Goal: Task Accomplishment & Management: Complete application form

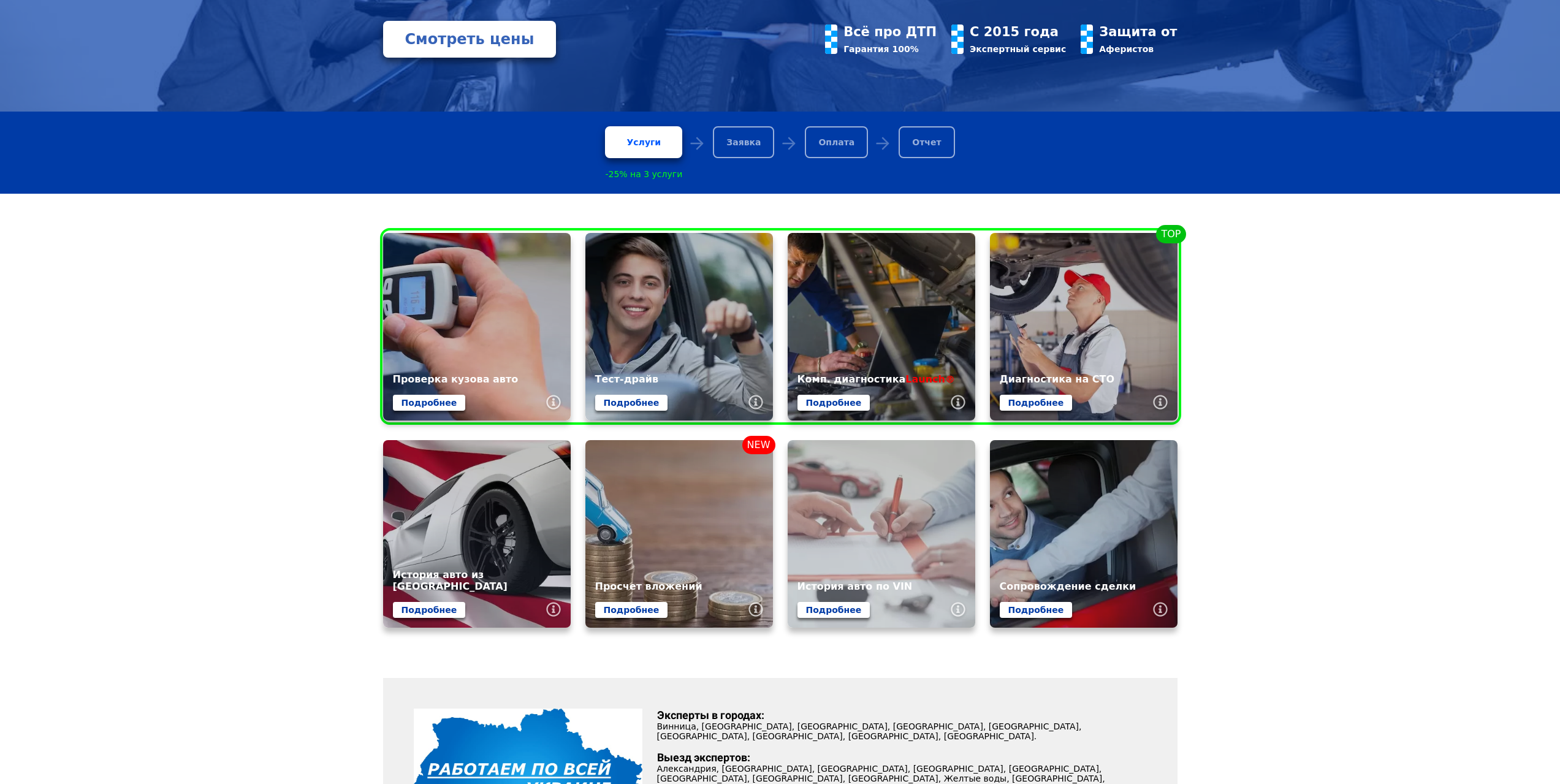
scroll to position [307, 0]
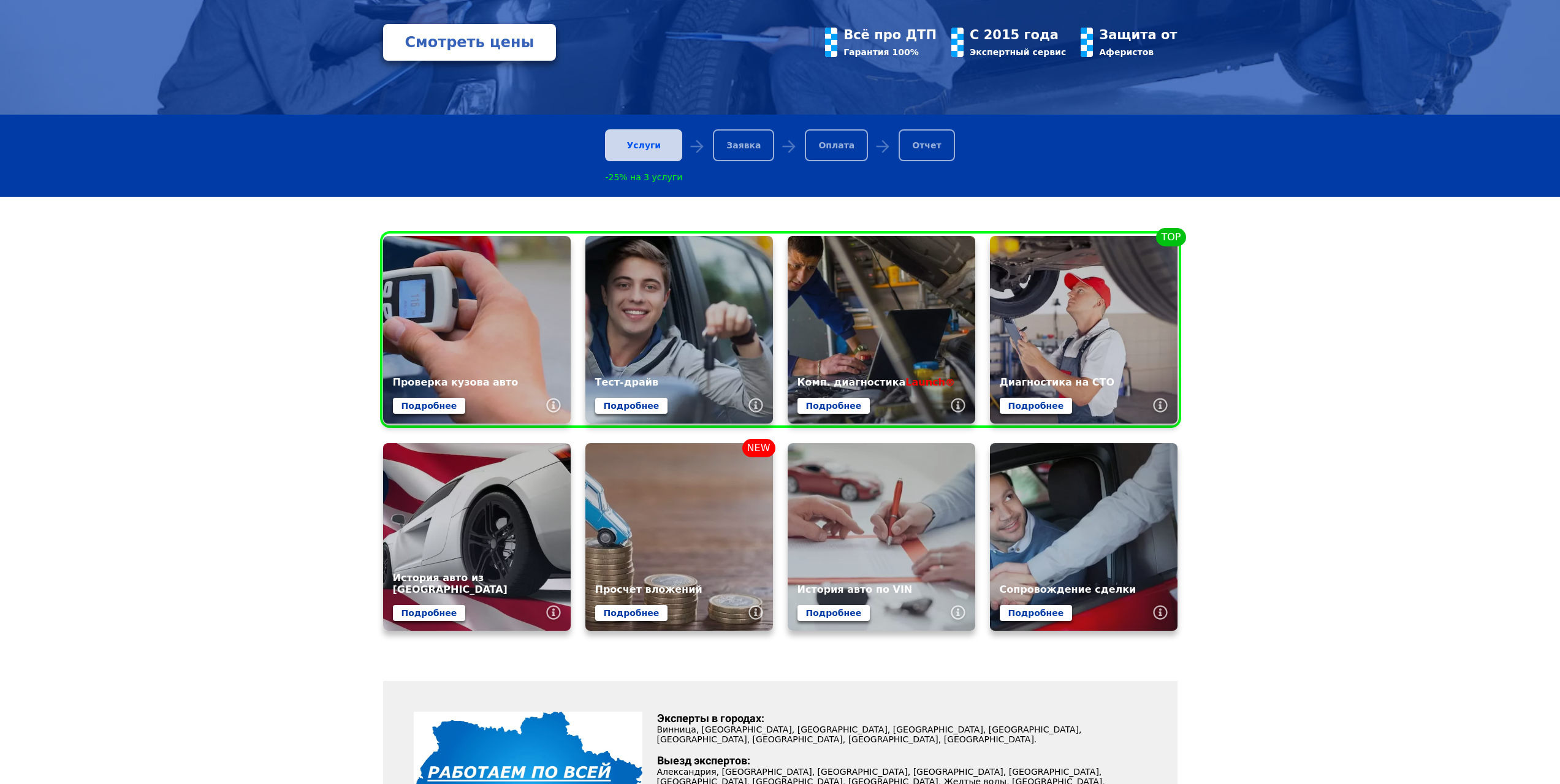
click at [663, 147] on div "Услуги" at bounding box center [644, 145] width 77 height 32
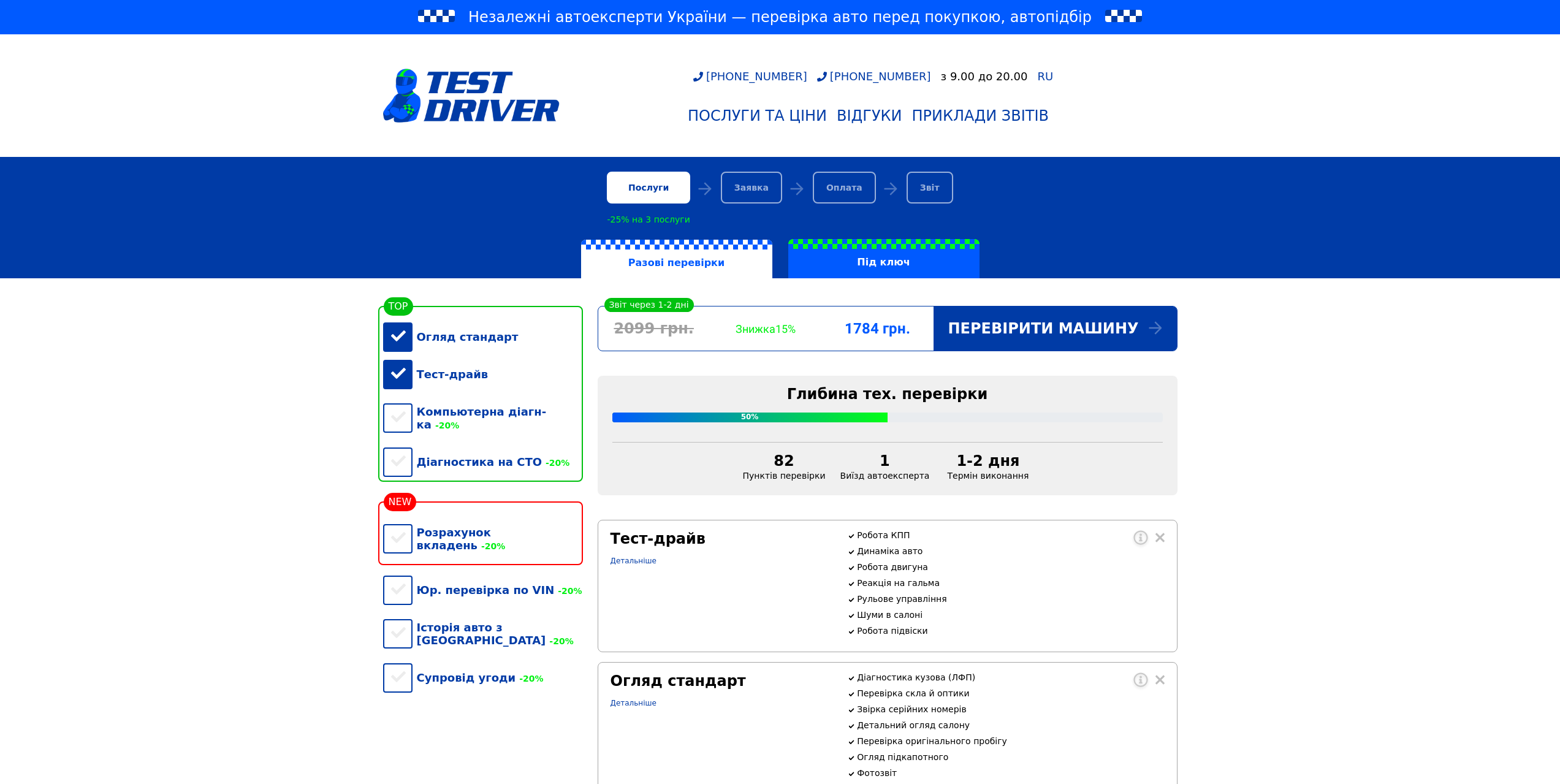
scroll to position [184, 0]
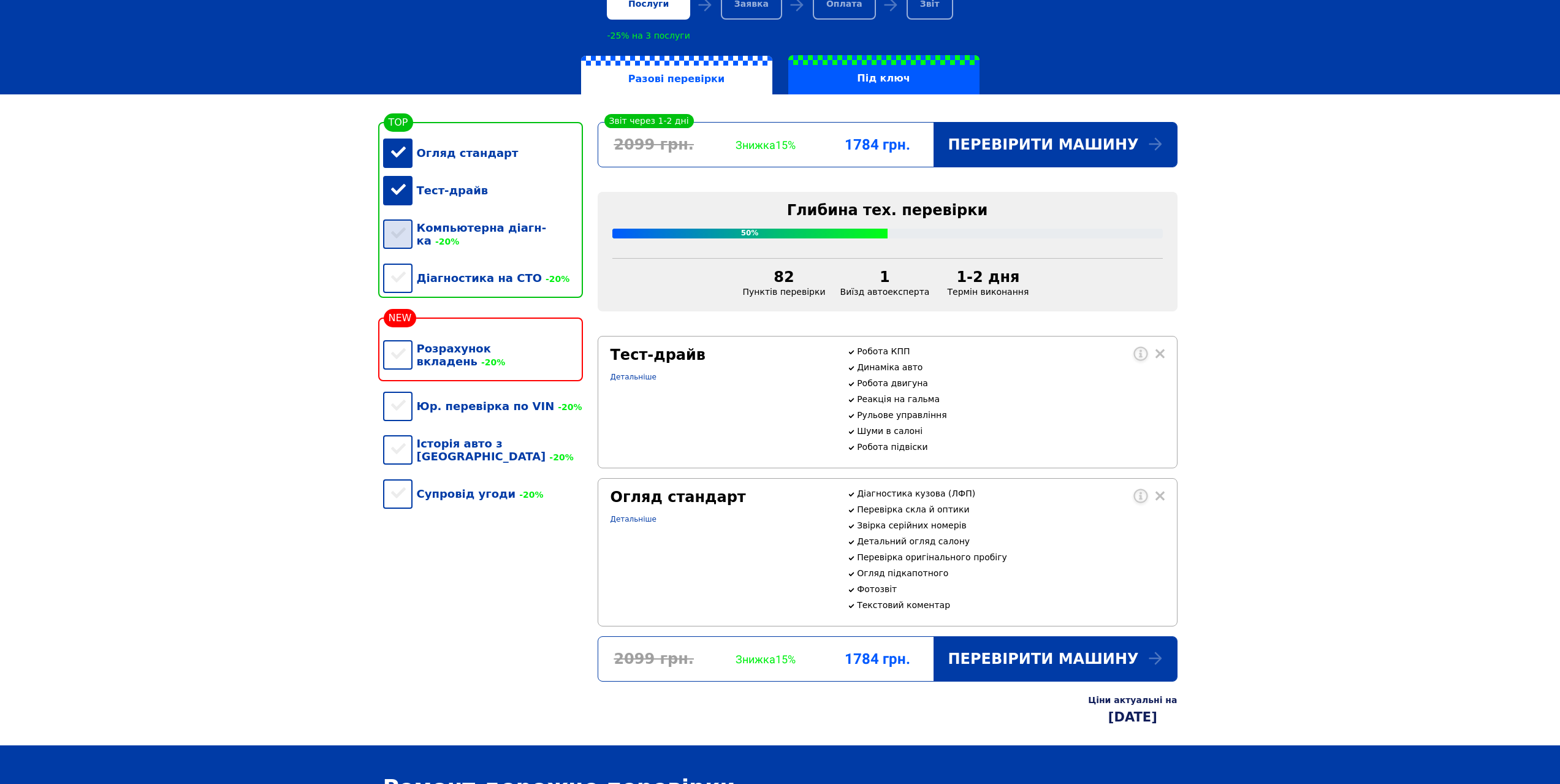
click at [400, 233] on div "Компьютерна діагн-ка -20%" at bounding box center [483, 234] width 200 height 50
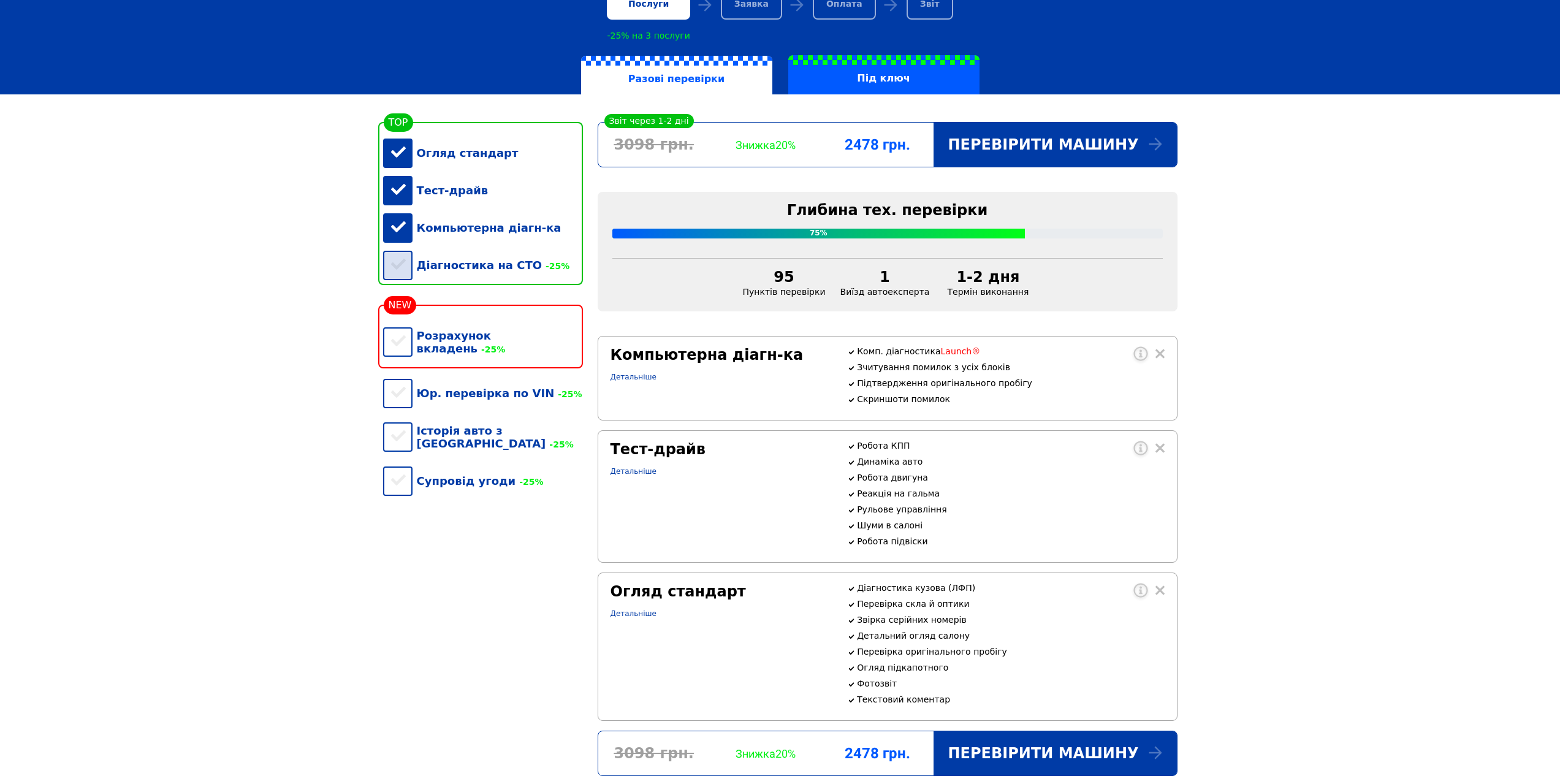
click at [401, 268] on div "Діагностика на СТО -25%" at bounding box center [483, 265] width 200 height 37
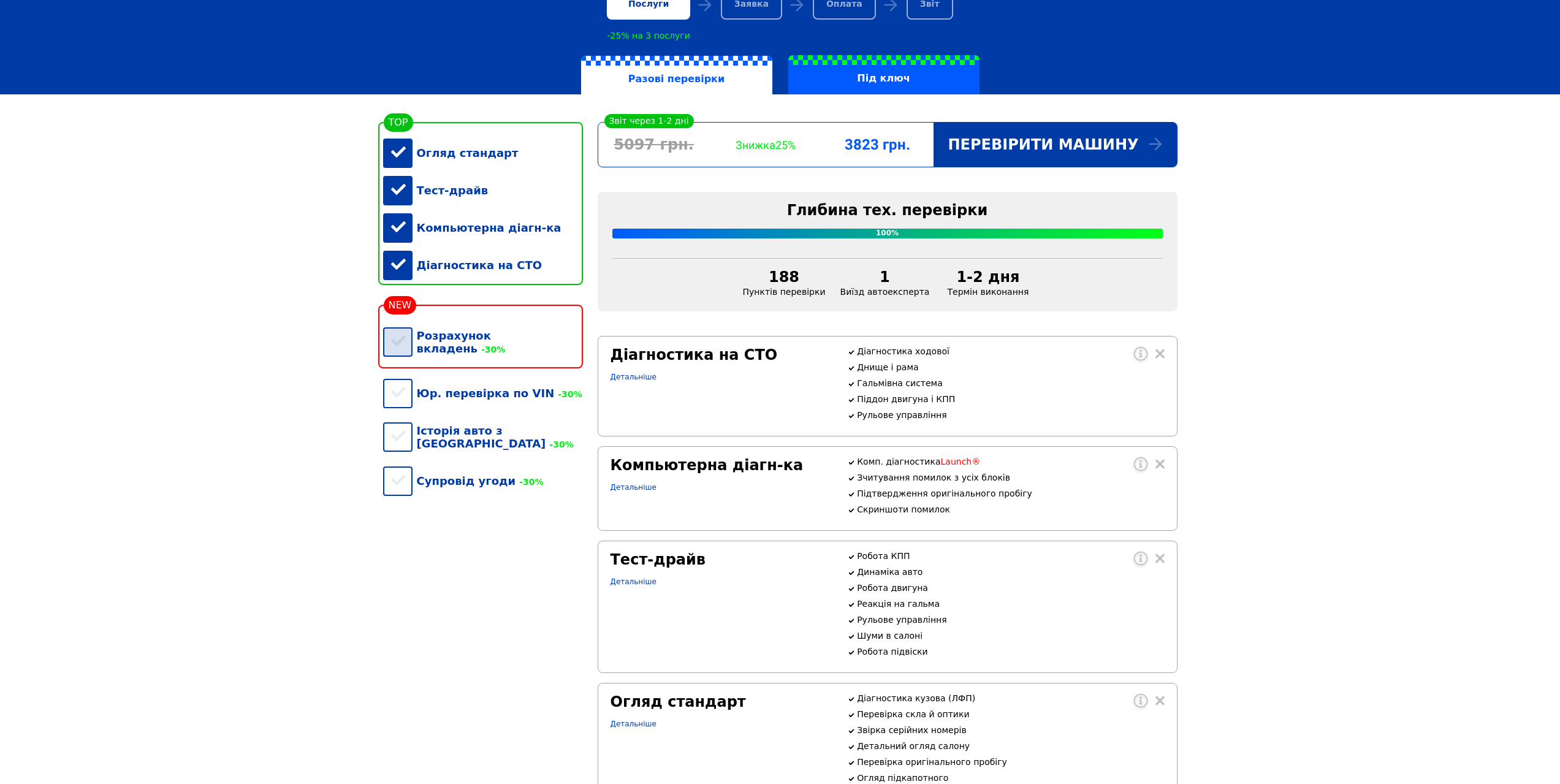
click at [393, 349] on div "Розрахунок вкладень -30%" at bounding box center [483, 342] width 200 height 50
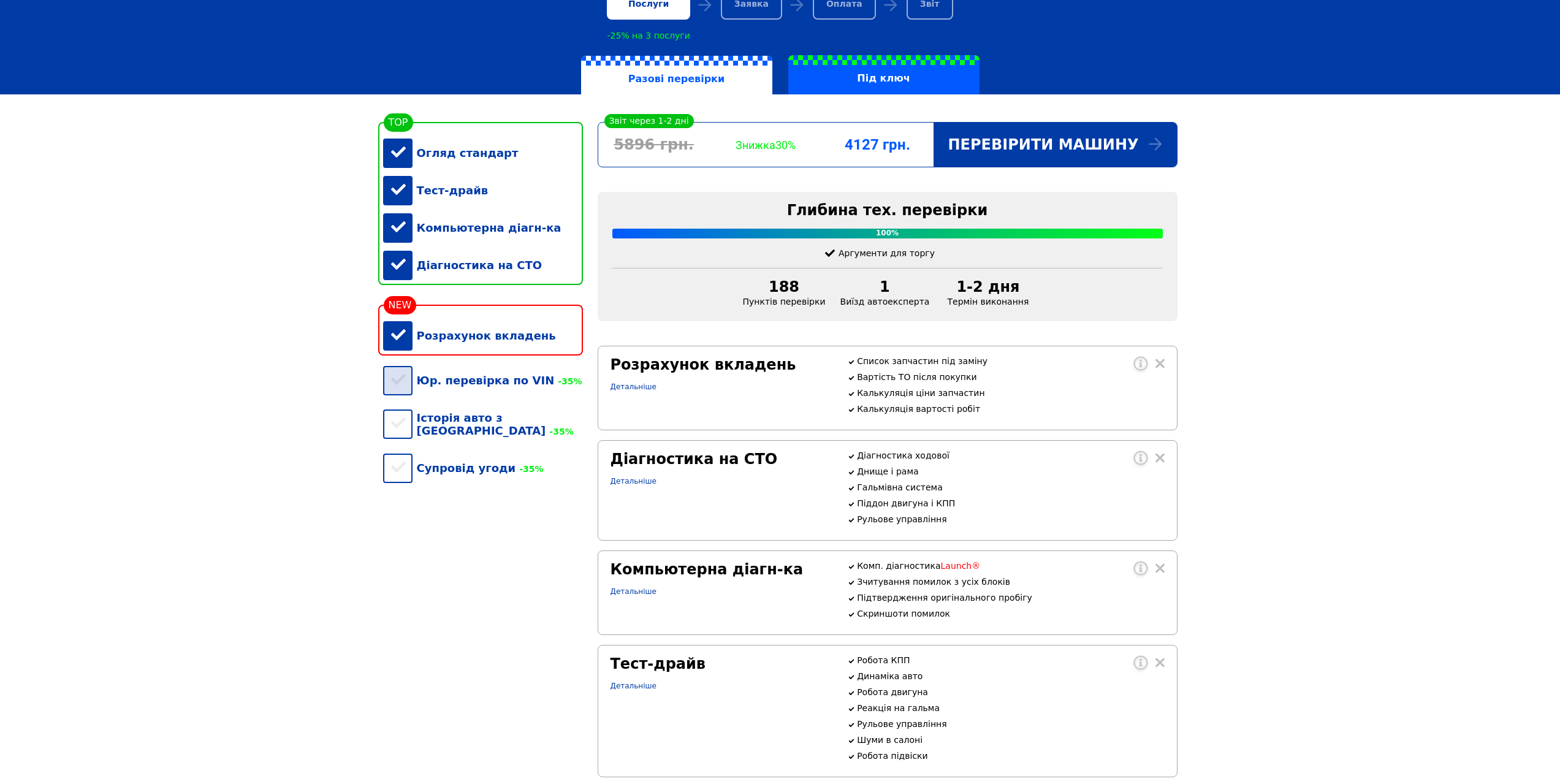
click at [398, 392] on div "Юр. перевірка по VIN -35%" at bounding box center [483, 380] width 200 height 37
click at [400, 437] on div "Історія авто з США -35%" at bounding box center [483, 424] width 200 height 50
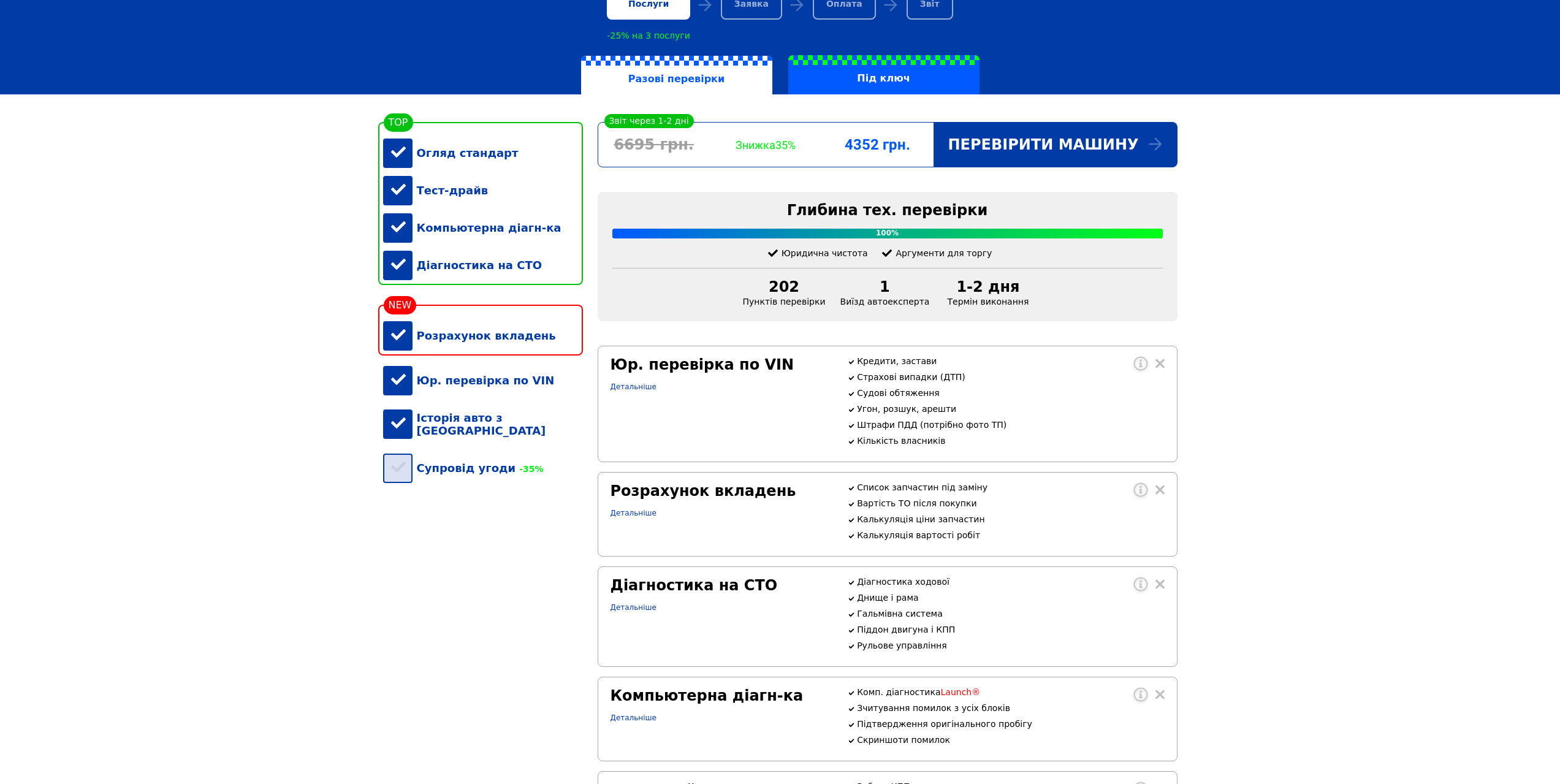
click at [404, 474] on div "Супровід угоди -35%" at bounding box center [483, 467] width 200 height 37
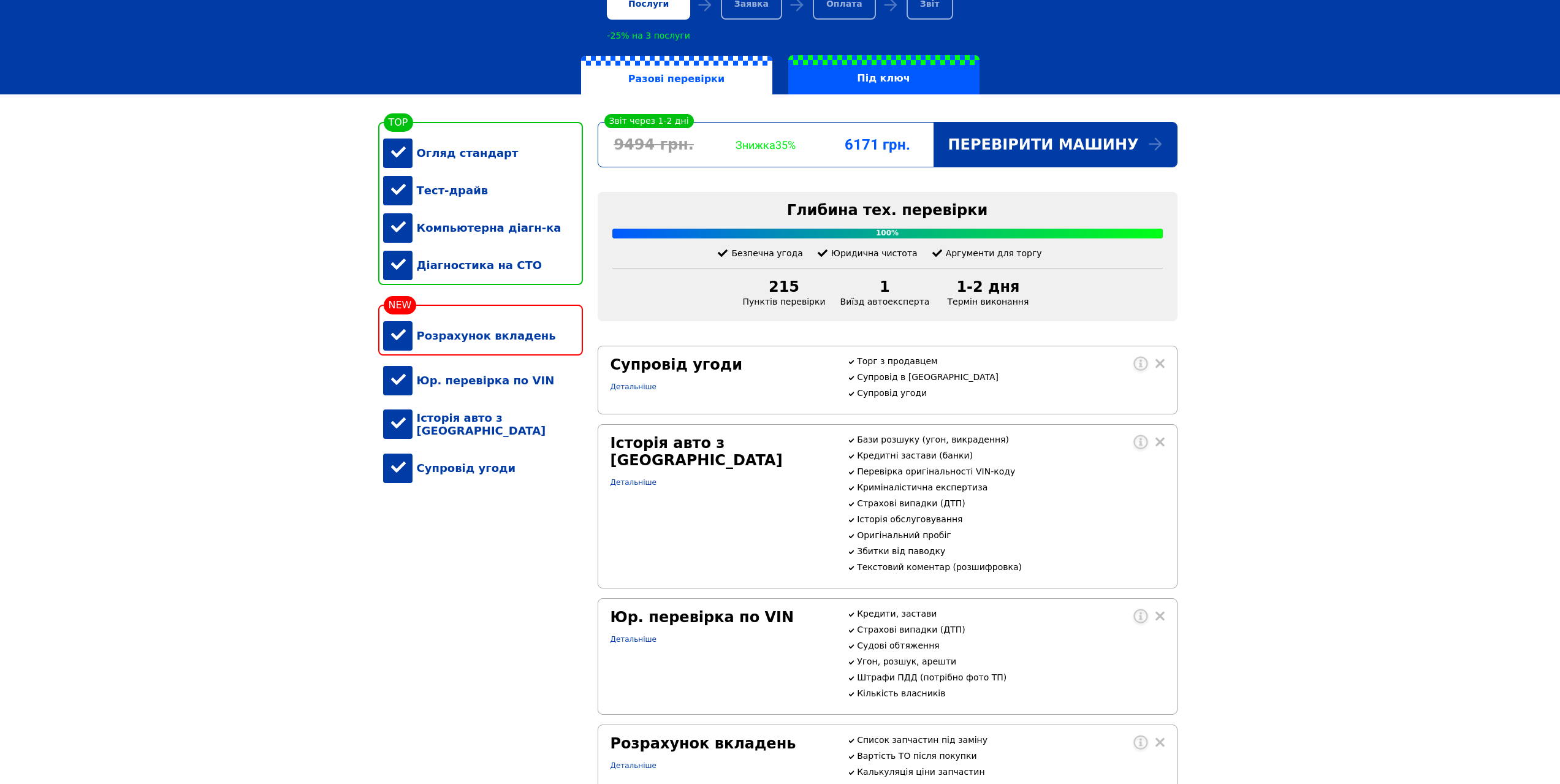
click at [401, 474] on div "Супровід угоди" at bounding box center [483, 467] width 200 height 37
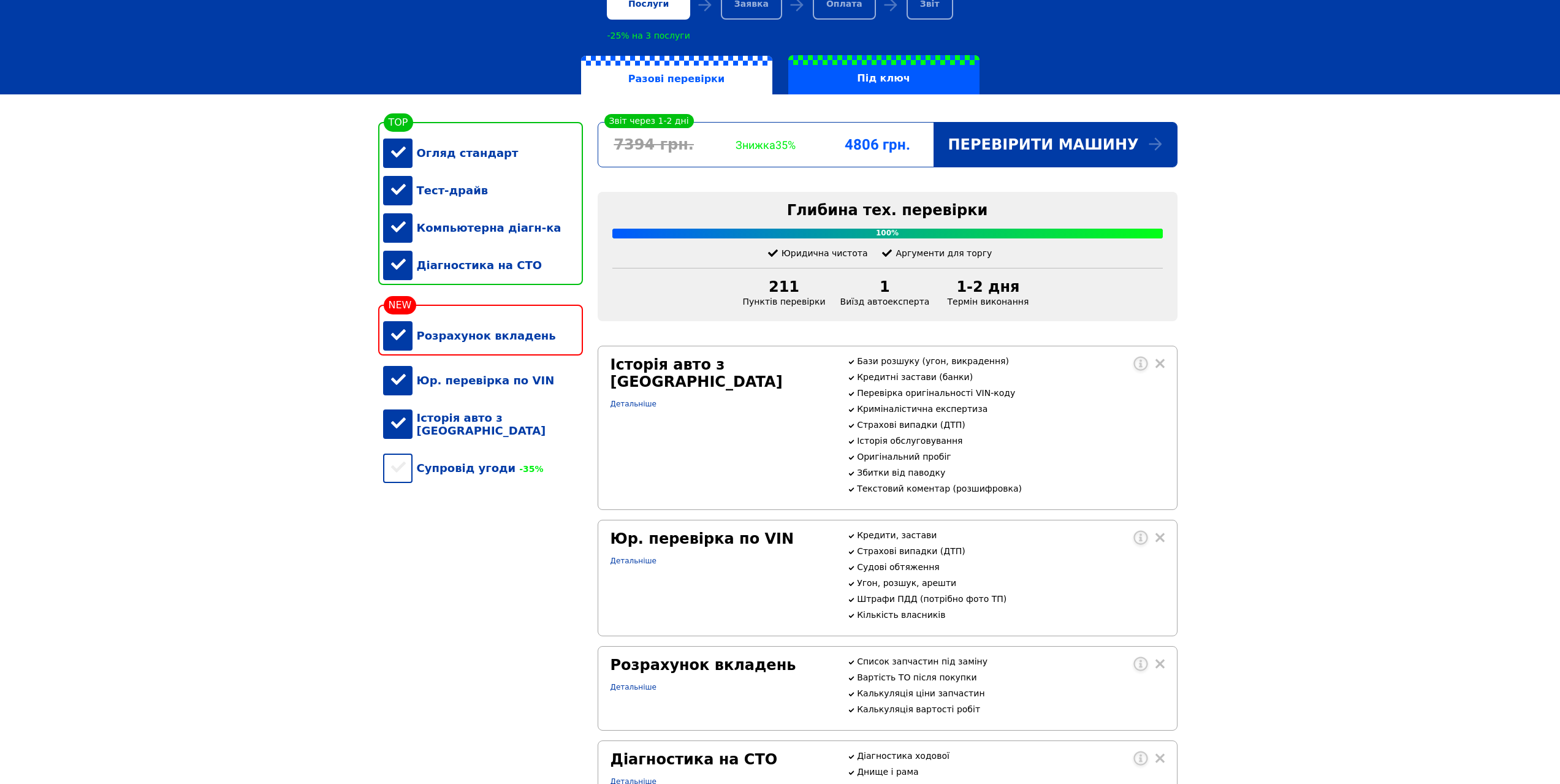
click at [397, 427] on div "Історія авто з [GEOGRAPHIC_DATA]" at bounding box center [483, 424] width 200 height 50
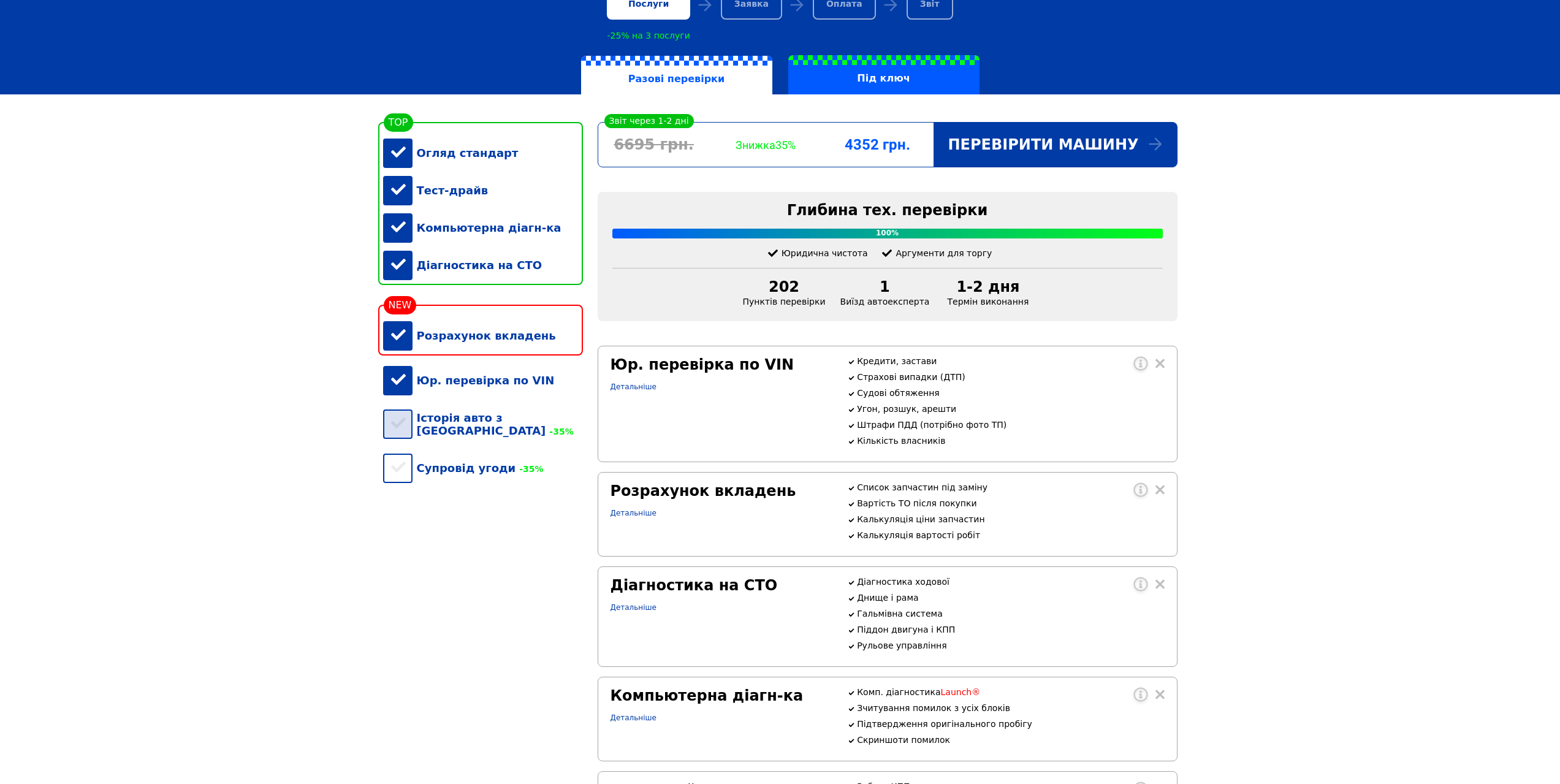
click at [396, 426] on div "Історія авто з США -35%" at bounding box center [483, 424] width 200 height 50
click at [402, 465] on div "Супровід угоди -35%" at bounding box center [483, 467] width 200 height 37
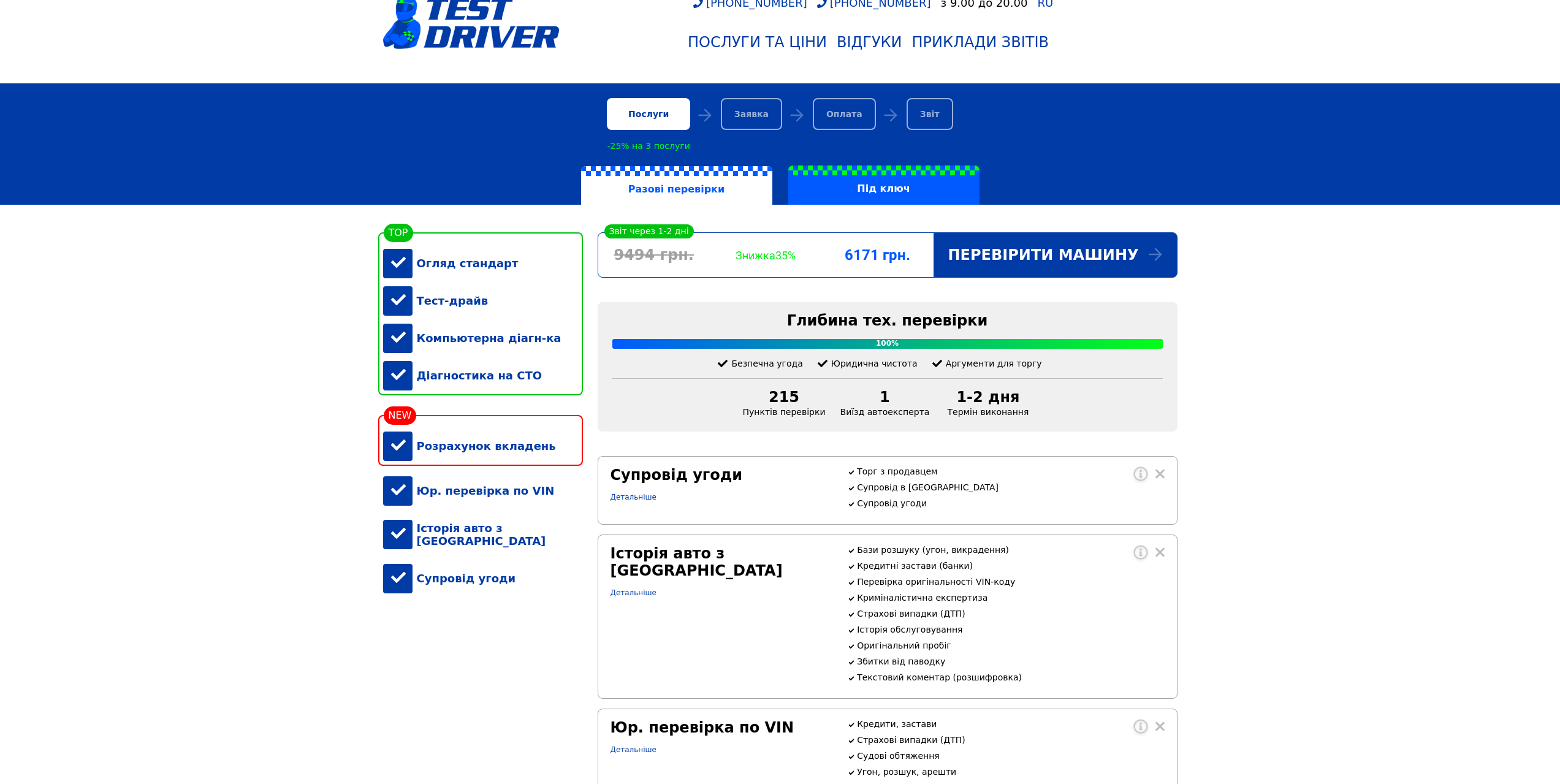
scroll to position [61, 0]
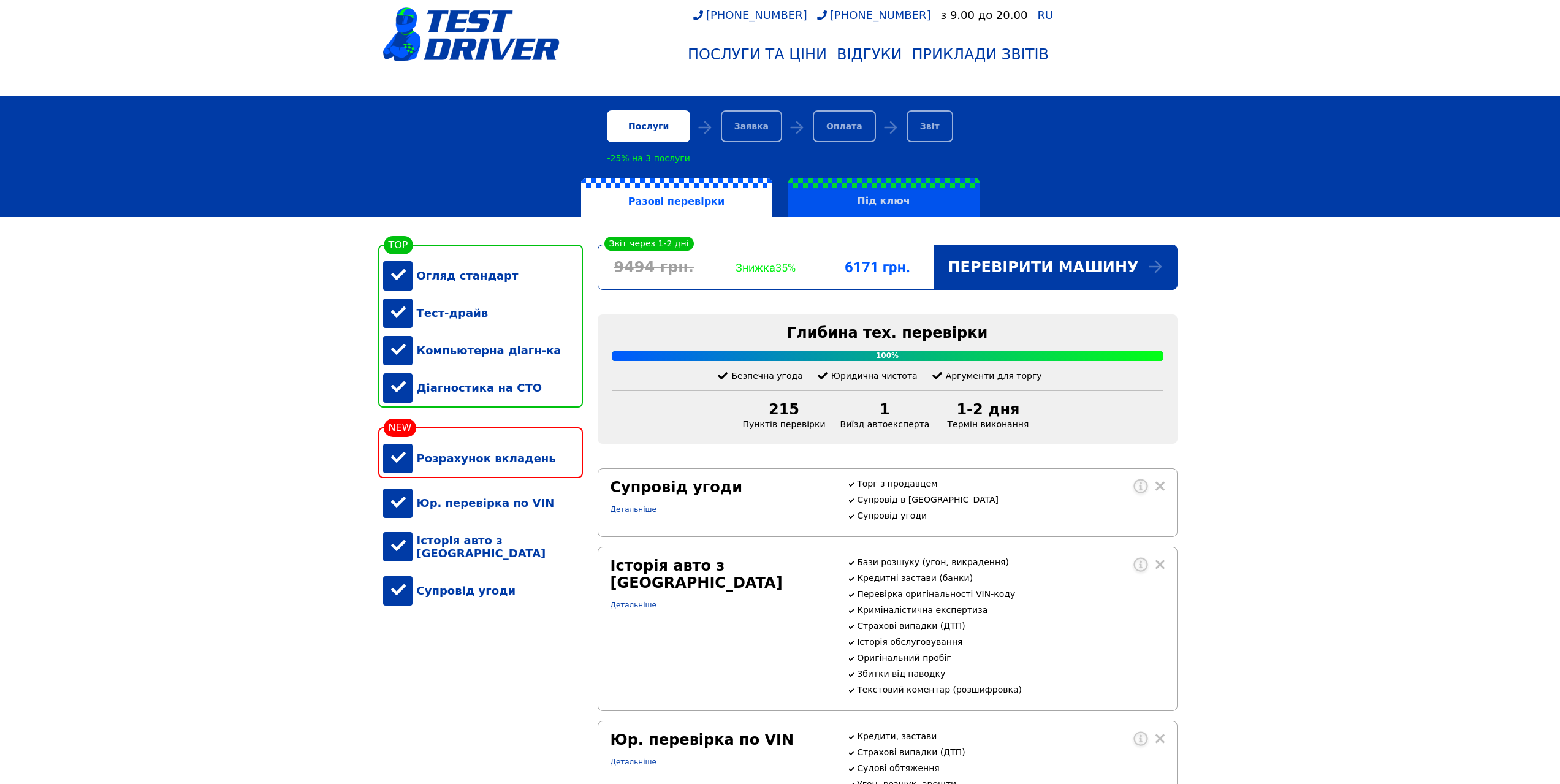
click at [873, 197] on label "Під ключ" at bounding box center [884, 198] width 192 height 39
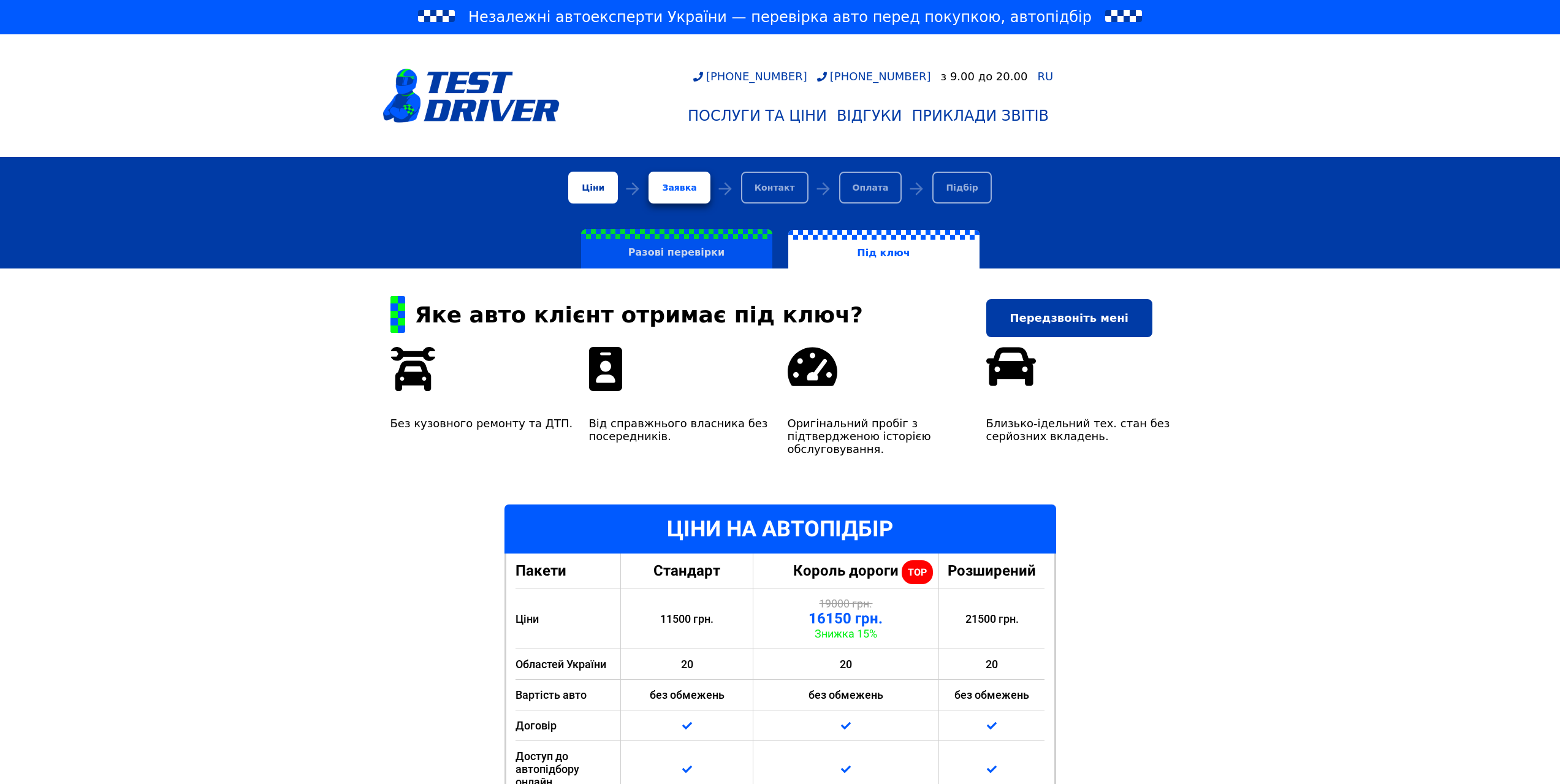
click at [625, 261] on label "Разові перевірки" at bounding box center [676, 249] width 192 height 39
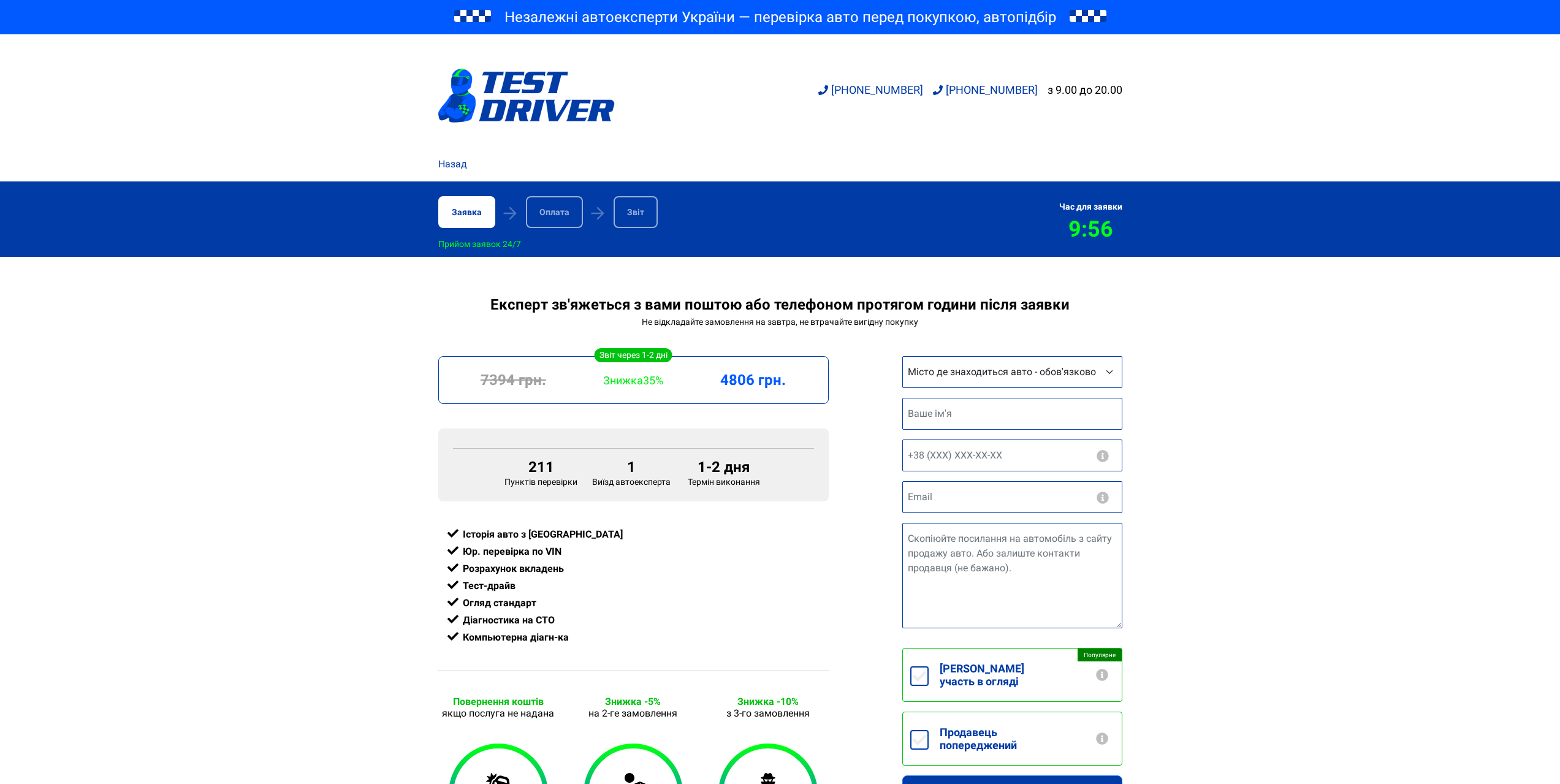
select select "[GEOGRAPHIC_DATA]"
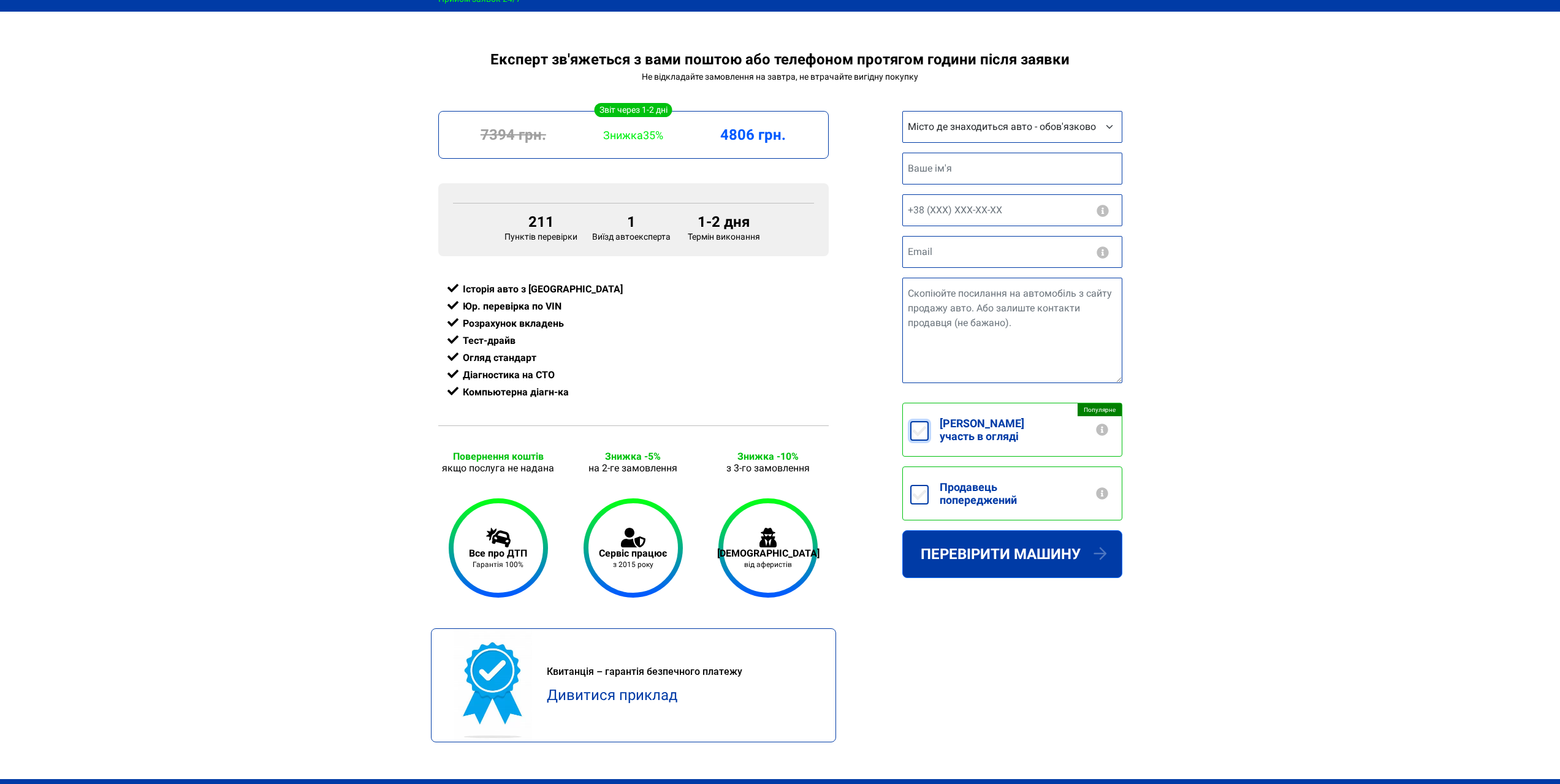
click at [920, 429] on input "Беру участь в огляді +250грн" at bounding box center [919, 430] width 18 height 20
click at [915, 429] on input "Беру участь в огляді +250грн" at bounding box center [919, 430] width 18 height 20
checkbox input "false"
click at [966, 132] on select "Місто де знаходиться авто - обов'язково Інше місто Київ Запоріжжя Львів Вінниця…" at bounding box center [1012, 127] width 220 height 32
drag, startPoint x: 962, startPoint y: 131, endPoint x: 964, endPoint y: 140, distance: 9.2
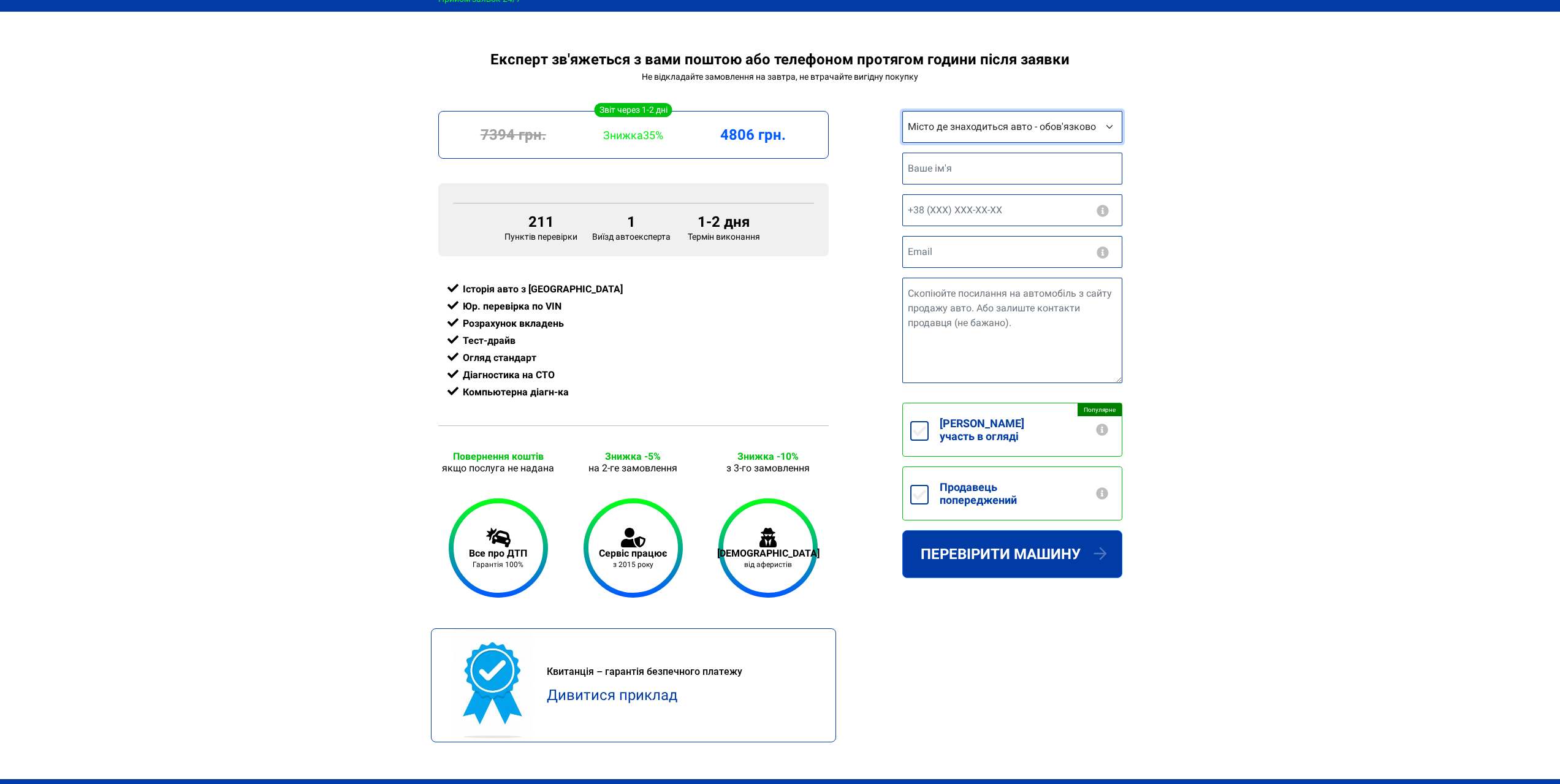
click at [962, 131] on select "Місто де знаходиться авто - обов'язково Інше місто Київ Запоріжжя Львів Вінниця…" at bounding box center [1012, 127] width 220 height 32
click at [962, 173] on input "text" at bounding box center [1012, 169] width 220 height 32
type input "D"
type input "Дмитро"
type input "+38 (093) 883 20 32"
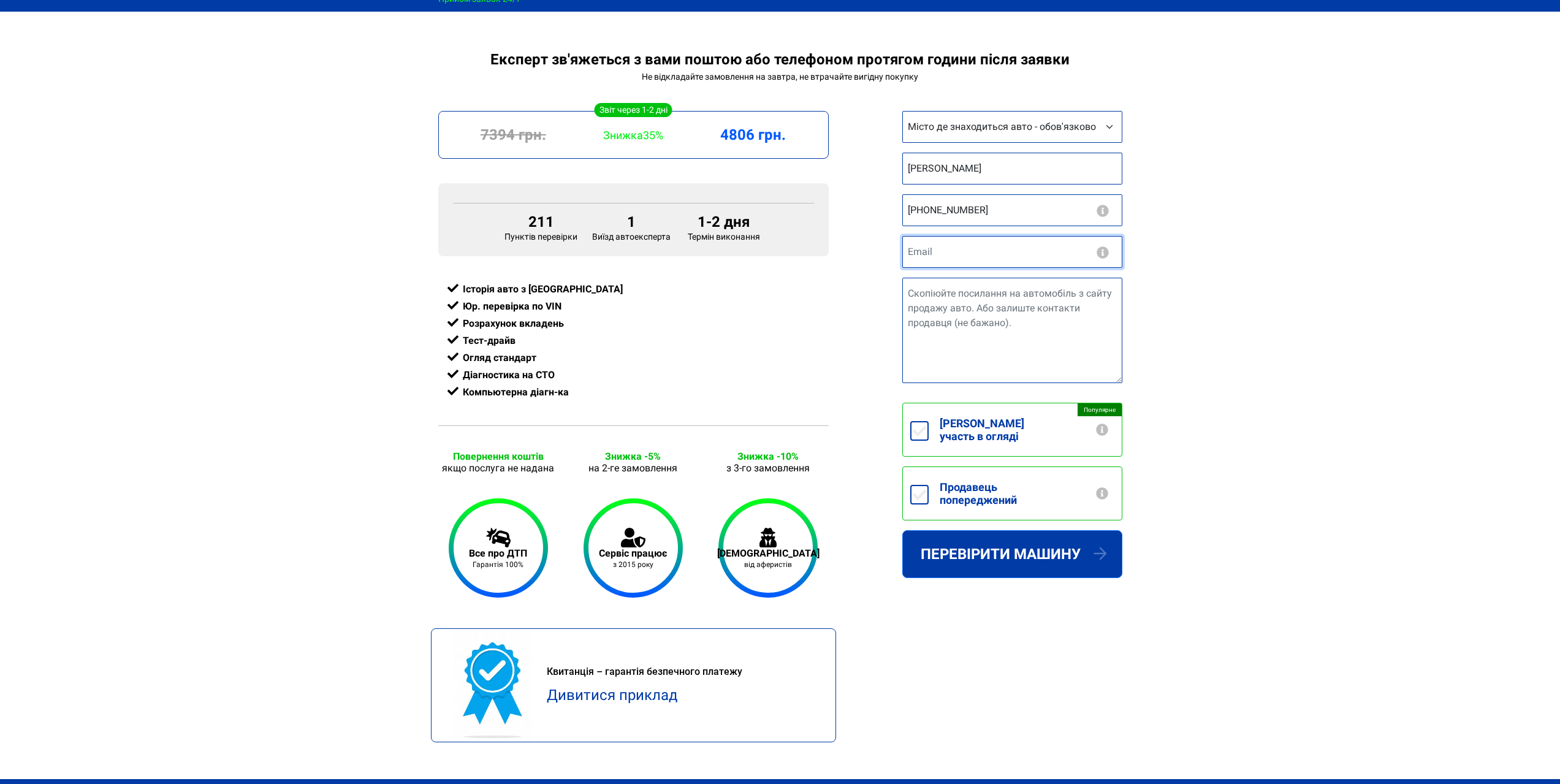
click at [1003, 258] on input "email" at bounding box center [1012, 251] width 220 height 32
type input "dimononishenko@gmail.com"
click at [1041, 358] on textarea "Посилання на авто" at bounding box center [1012, 330] width 220 height 106
paste textarea "https://auto.ria.com/uk/auto_land_rover_range_rover-sport_38814852.html"
click at [1044, 353] on textarea "https://auto.ria.com/uk/auto_land_rover_range_rover-sport_38814852.html" at bounding box center [1012, 330] width 220 height 106
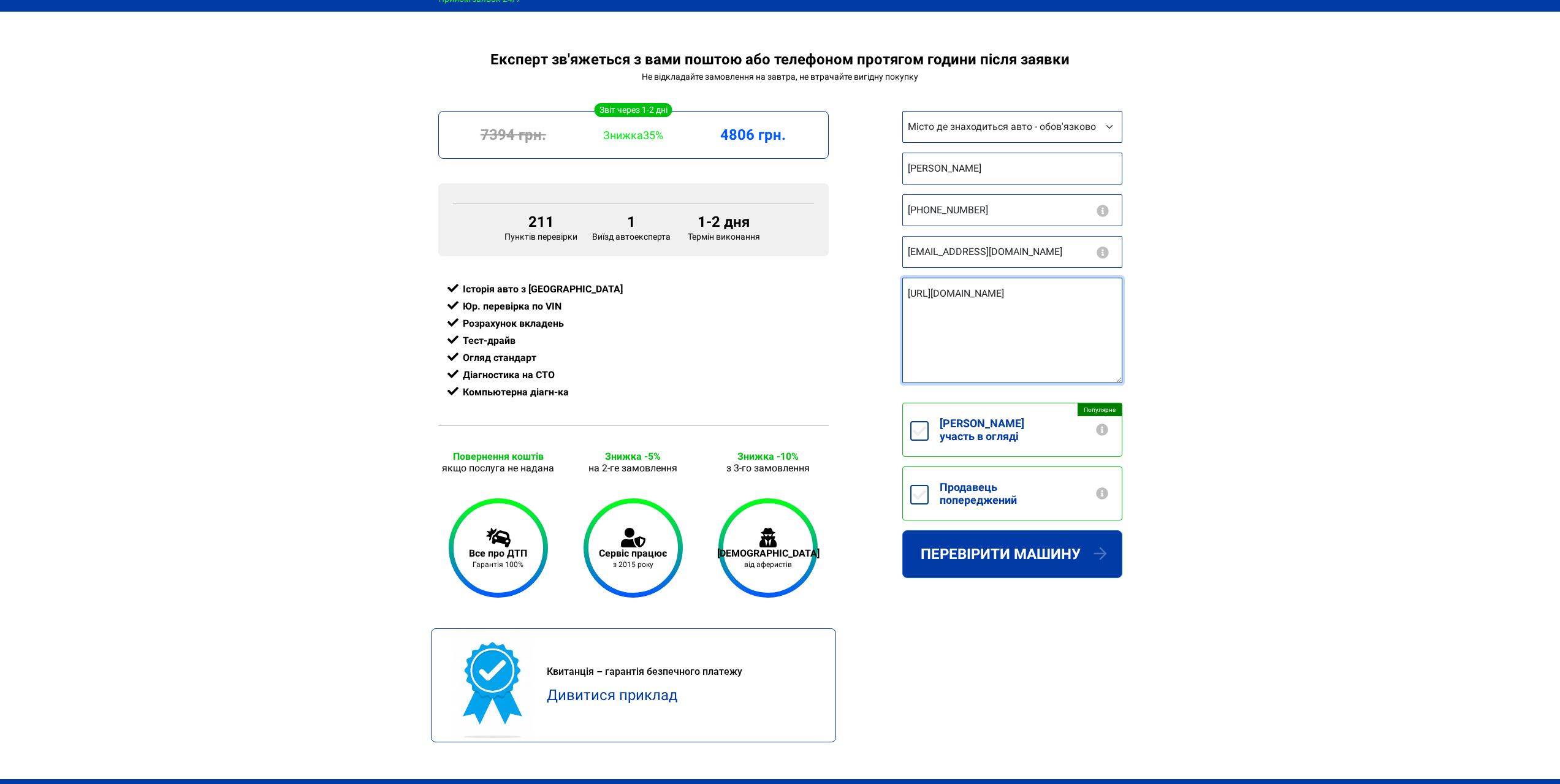
type textarea "https://auto.ria.com/uk/auto_land_rover_range_rover-sport_38814852.html"
click at [1238, 390] on div "Експерт зв'яжеться з вами поштою або телефоном протягом години після заявки Не …" at bounding box center [780, 415] width 1560 height 728
click at [1104, 427] on button "button" at bounding box center [1102, 429] width 15 height 13
click at [1103, 425] on button "button" at bounding box center [1102, 429] width 15 height 13
click at [920, 428] on input "Беру участь в огляді +250грн" at bounding box center [919, 430] width 18 height 20
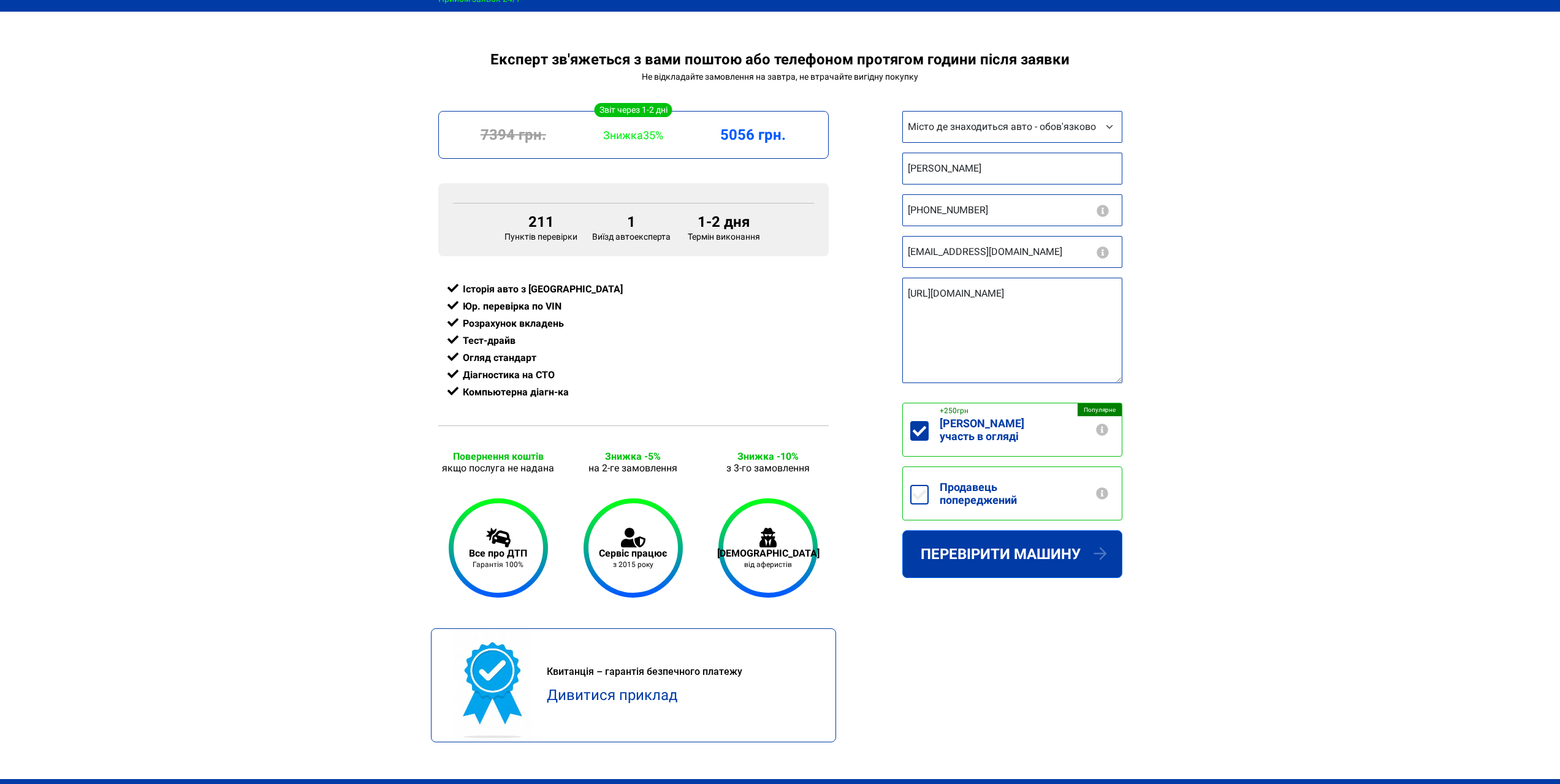
click at [907, 424] on div "Популярне Беру участь в огляді +250грн" at bounding box center [1012, 429] width 220 height 54
click at [915, 427] on input "Беру участь в огляді +250грн" at bounding box center [919, 430] width 18 height 20
click at [915, 426] on input "Беру участь в огляді +250грн" at bounding box center [919, 430] width 18 height 20
checkbox input "false"
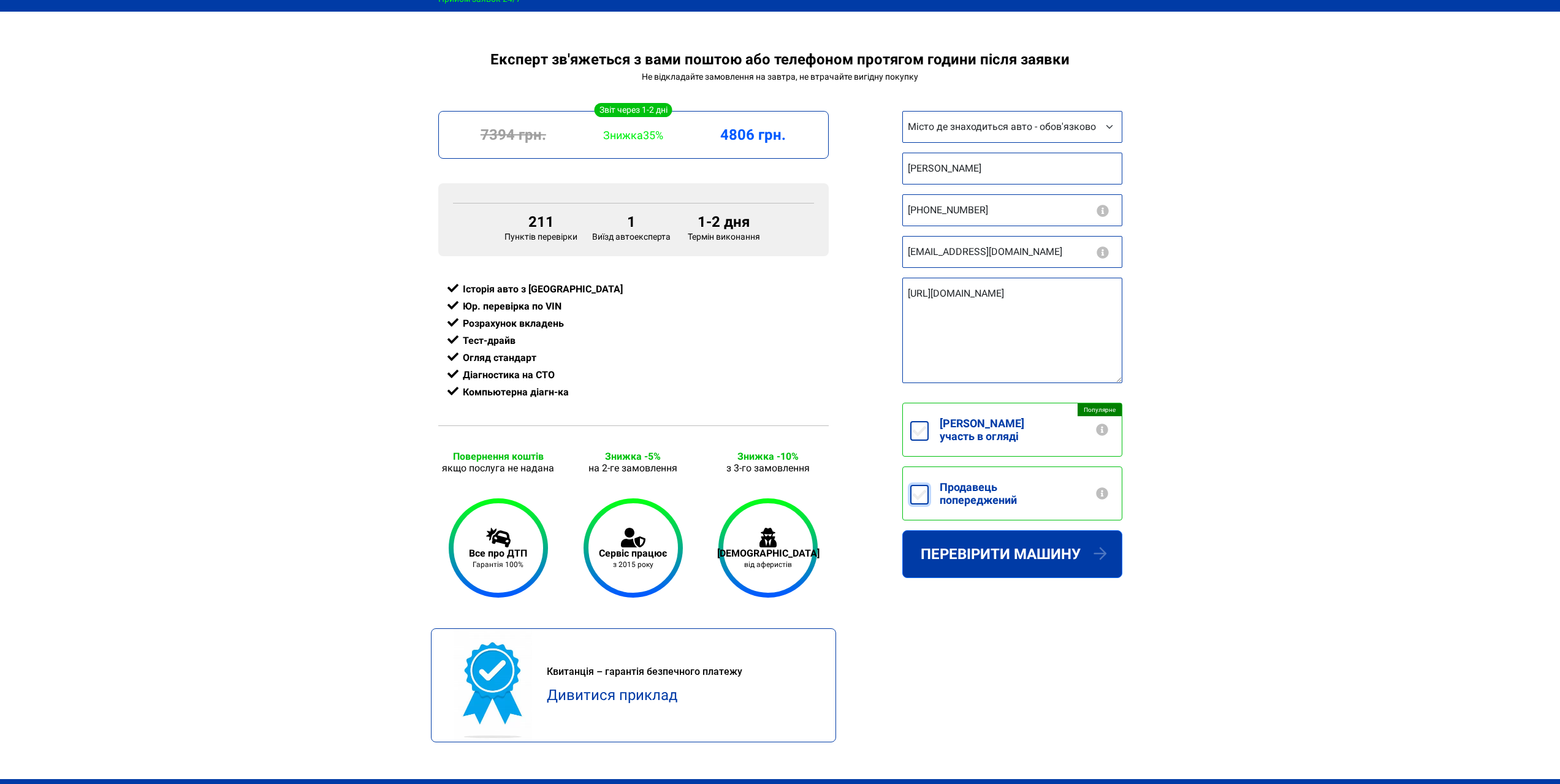
click at [917, 485] on input "Продавець попереджений" at bounding box center [919, 494] width 18 height 20
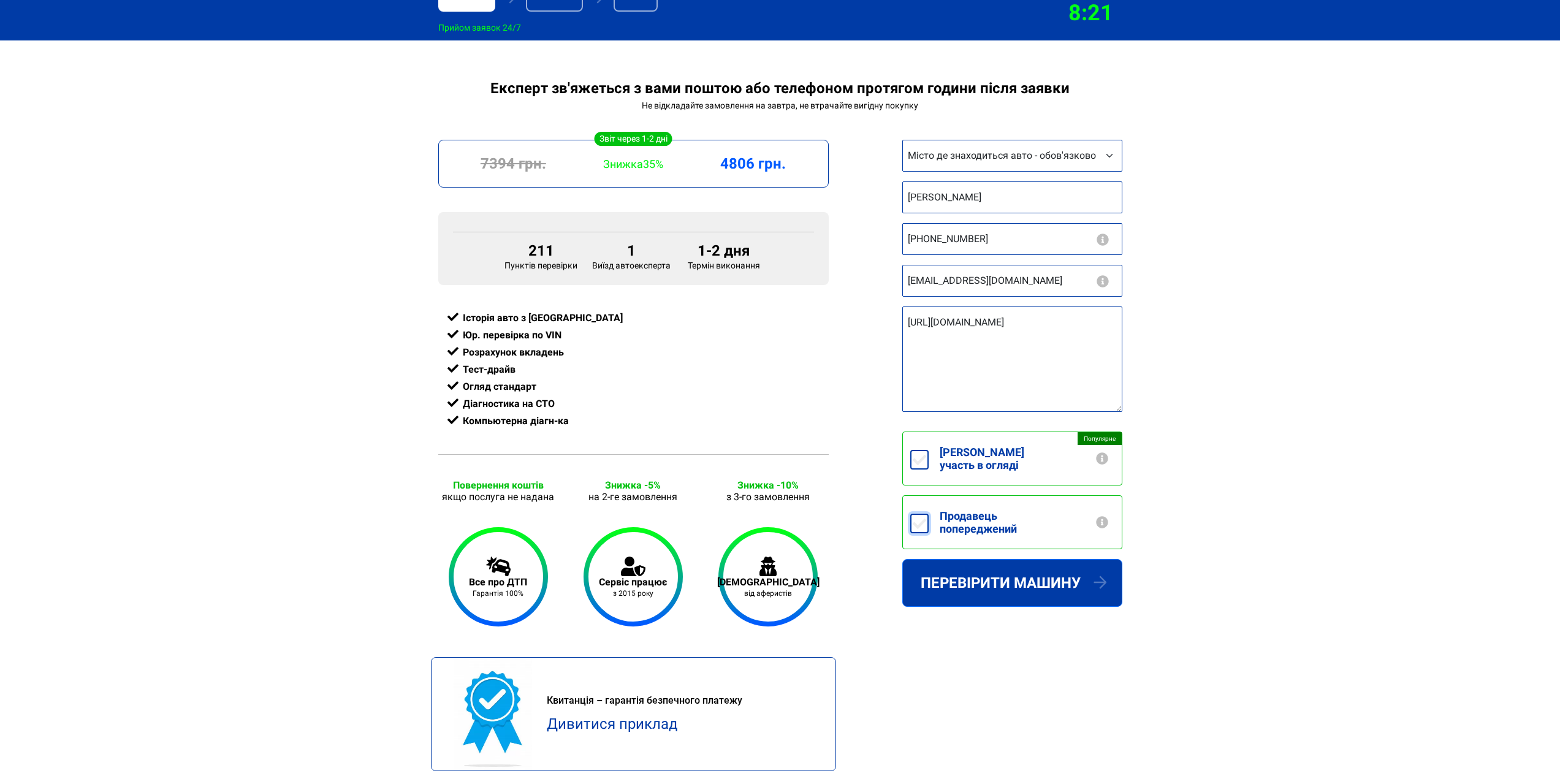
scroll to position [220, 0]
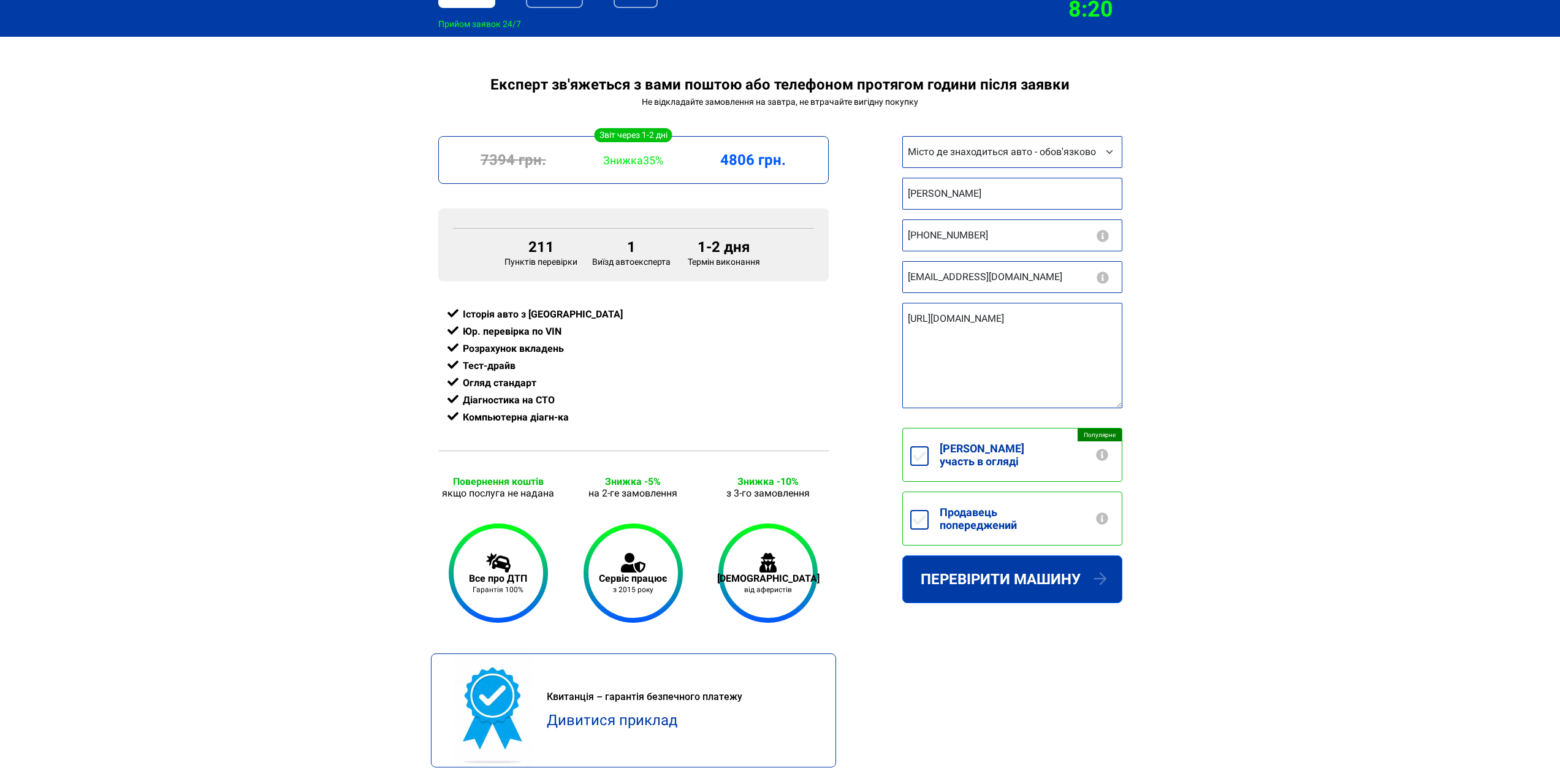
click at [857, 437] on div "1-2 дня Термін виконання 7394 грн. Знижка 35% 4806 грн. 211 Пунктів перевірки 1…" at bounding box center [780, 470] width 699 height 668
click at [960, 574] on button "Перевірити машину" at bounding box center [1012, 579] width 220 height 48
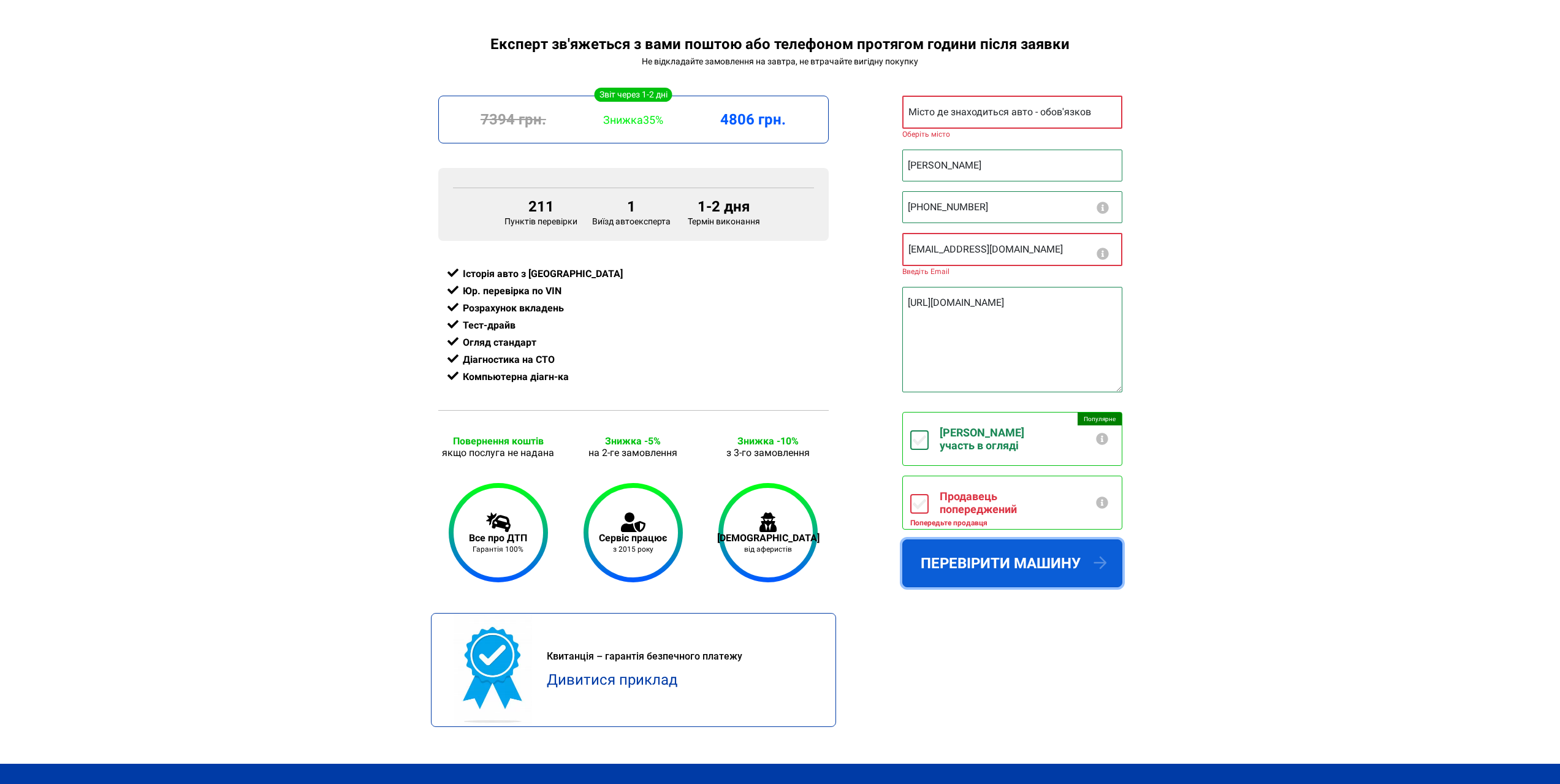
scroll to position [266, 0]
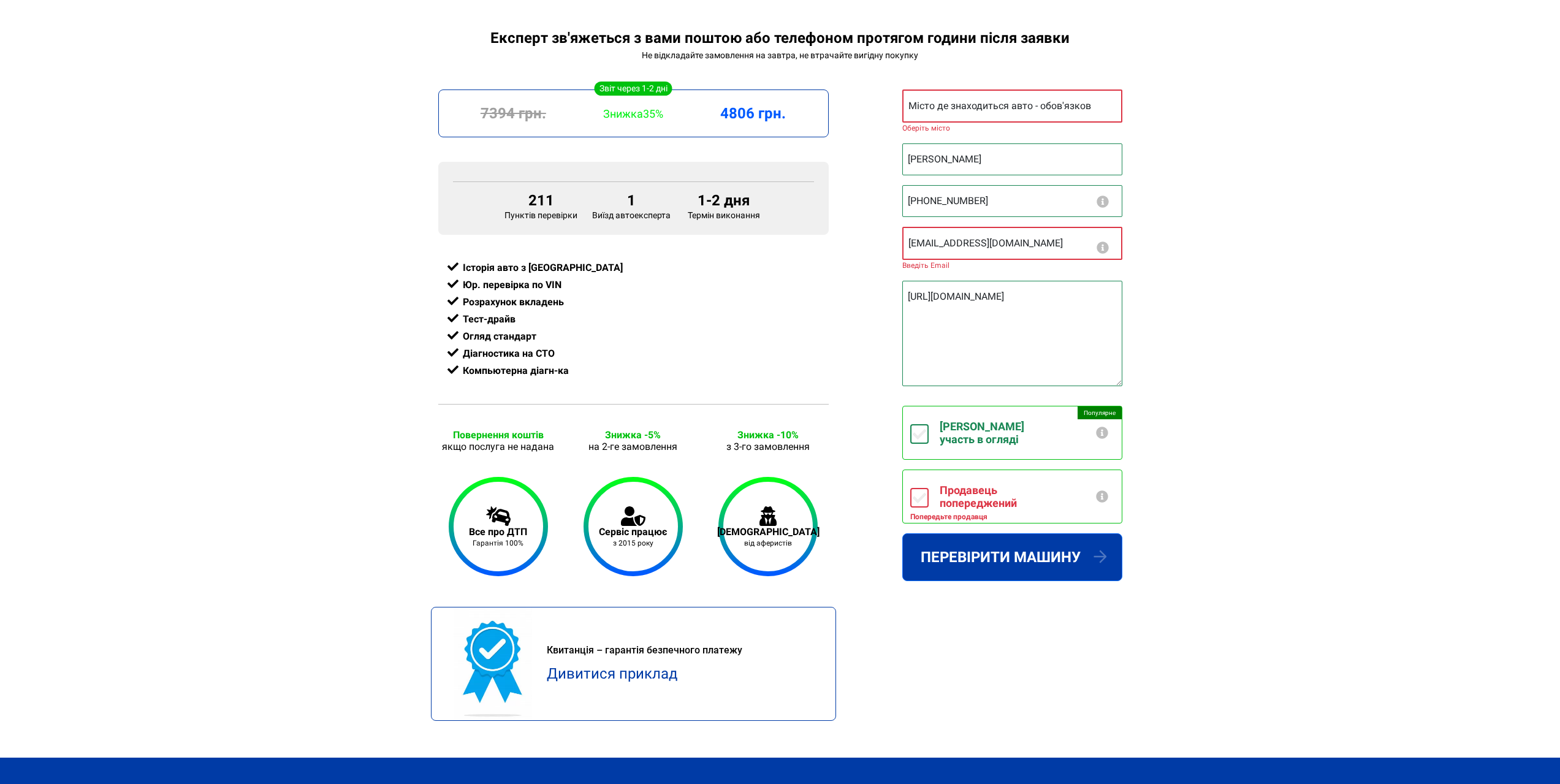
click at [876, 485] on div "1-2 дня Термін виконання 7394 грн. Знижка 35% 4806 грн. 211 Пунктів перевірки 1…" at bounding box center [780, 424] width 699 height 668
click at [929, 470] on label "Продавець попереджений" at bounding box center [1025, 496] width 193 height 53
click at [927, 488] on input "Продавець попереджений" at bounding box center [919, 497] width 18 height 20
checkbox input "true"
click at [1102, 490] on button "Повідомте продавцеві що машину приїде перевірити незалежний експерт Test Driver…" at bounding box center [1102, 496] width 15 height 13
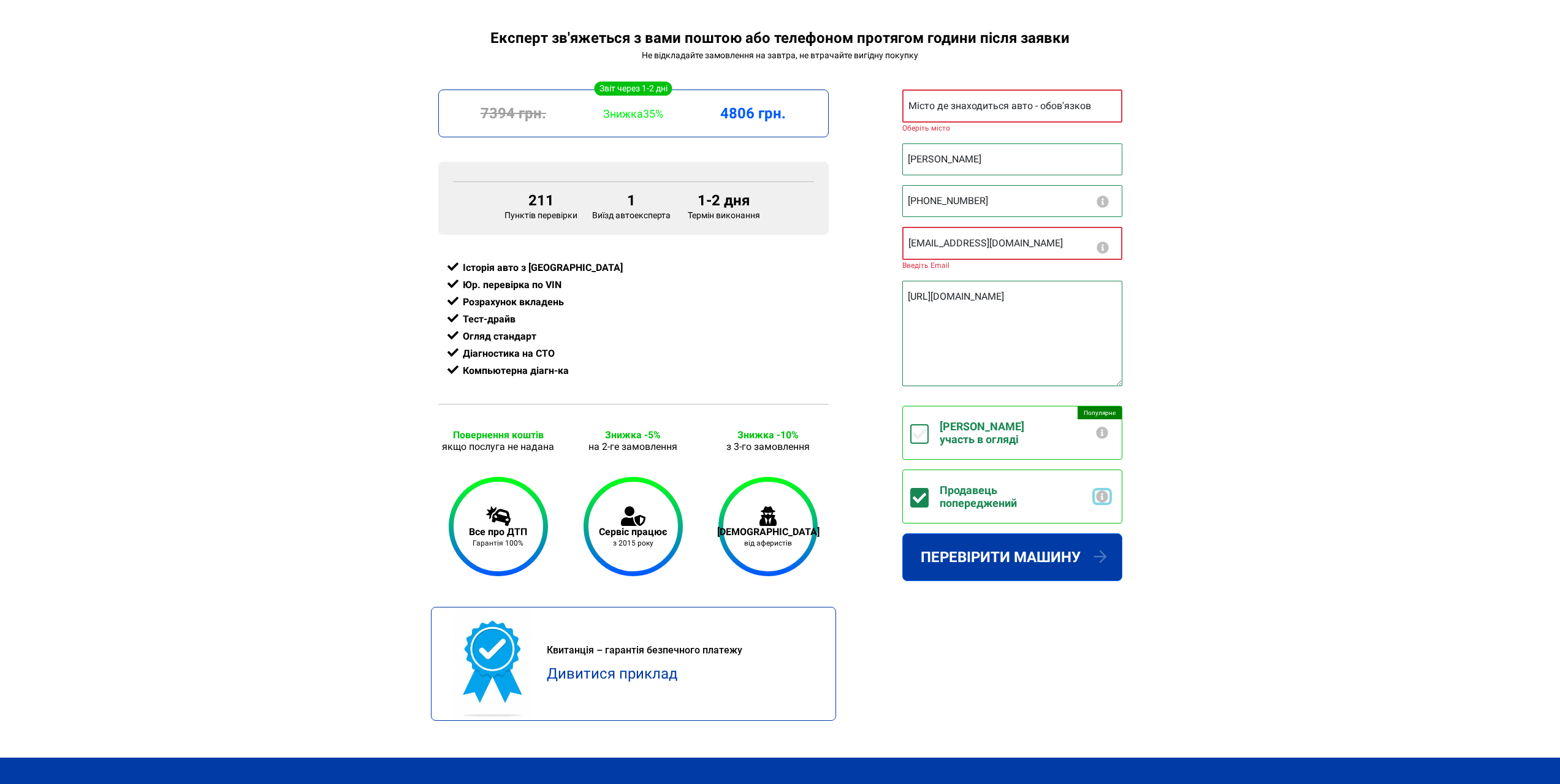
click at [1102, 490] on button "Повідомте продавцеві що машину приїде перевірити незалежний експерт Test Driver…" at bounding box center [1102, 496] width 15 height 13
click at [1279, 466] on div "Експерт зв'яжеться з вами поштою або телефоном протягом години після заявки Не …" at bounding box center [780, 393] width 1560 height 728
click at [919, 424] on input "Беру участь в огляді +250грн" at bounding box center [919, 433] width 18 height 20
checkbox input "true"
click at [979, 533] on button "Перевірити машину" at bounding box center [1012, 557] width 220 height 48
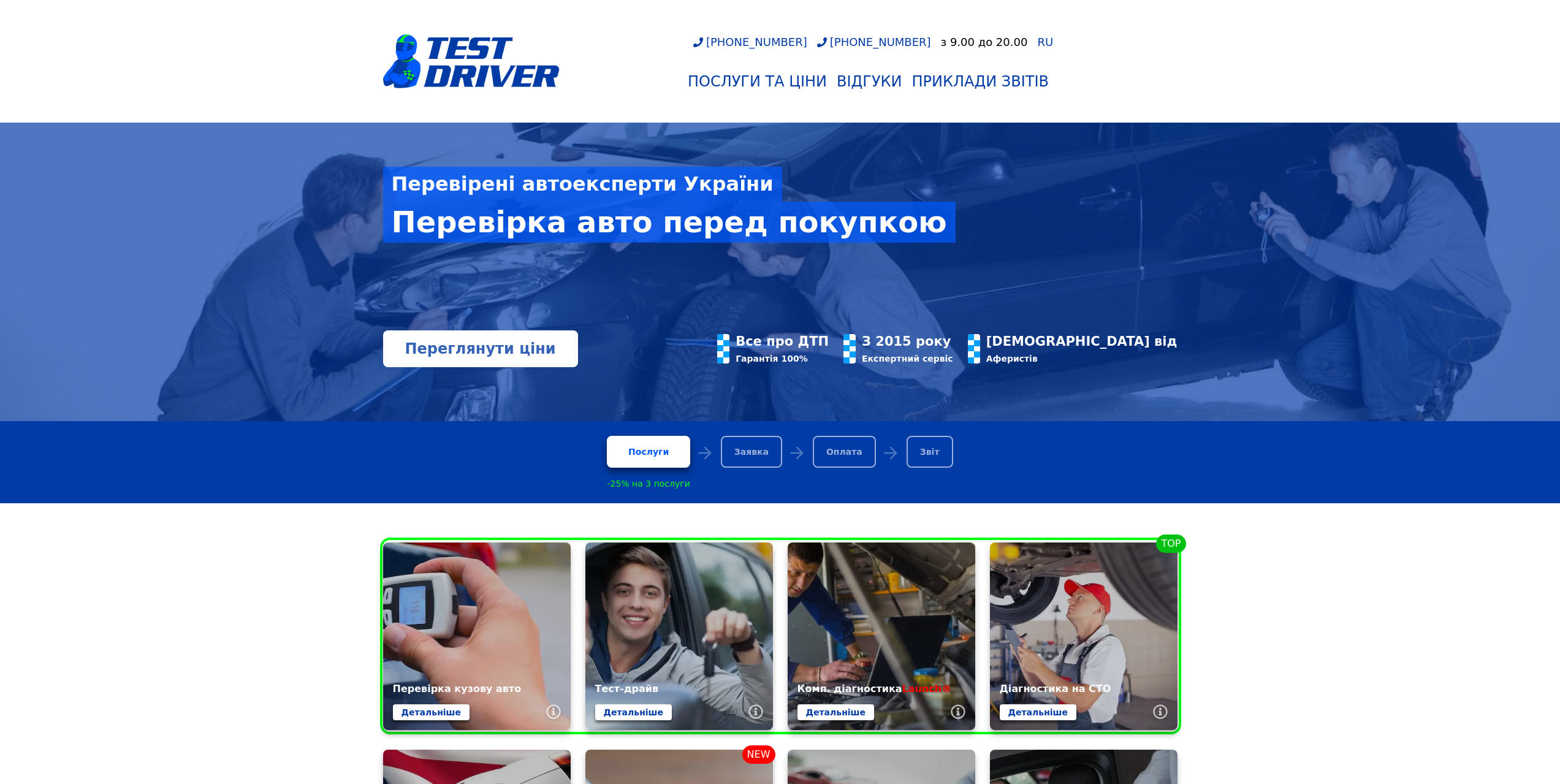
click at [511, 342] on link "Переглянути ціни" at bounding box center [480, 348] width 195 height 37
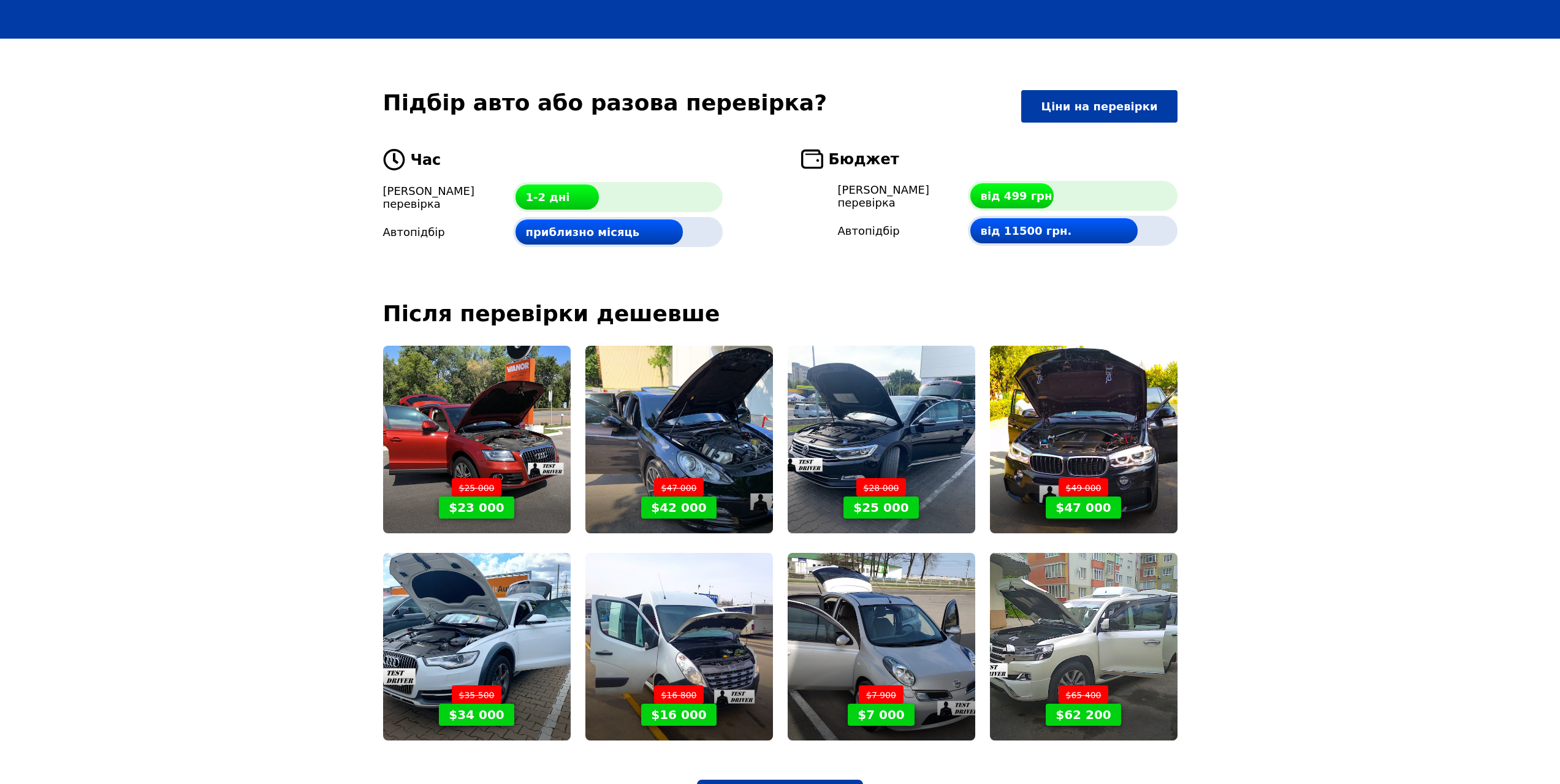
scroll to position [2818, 0]
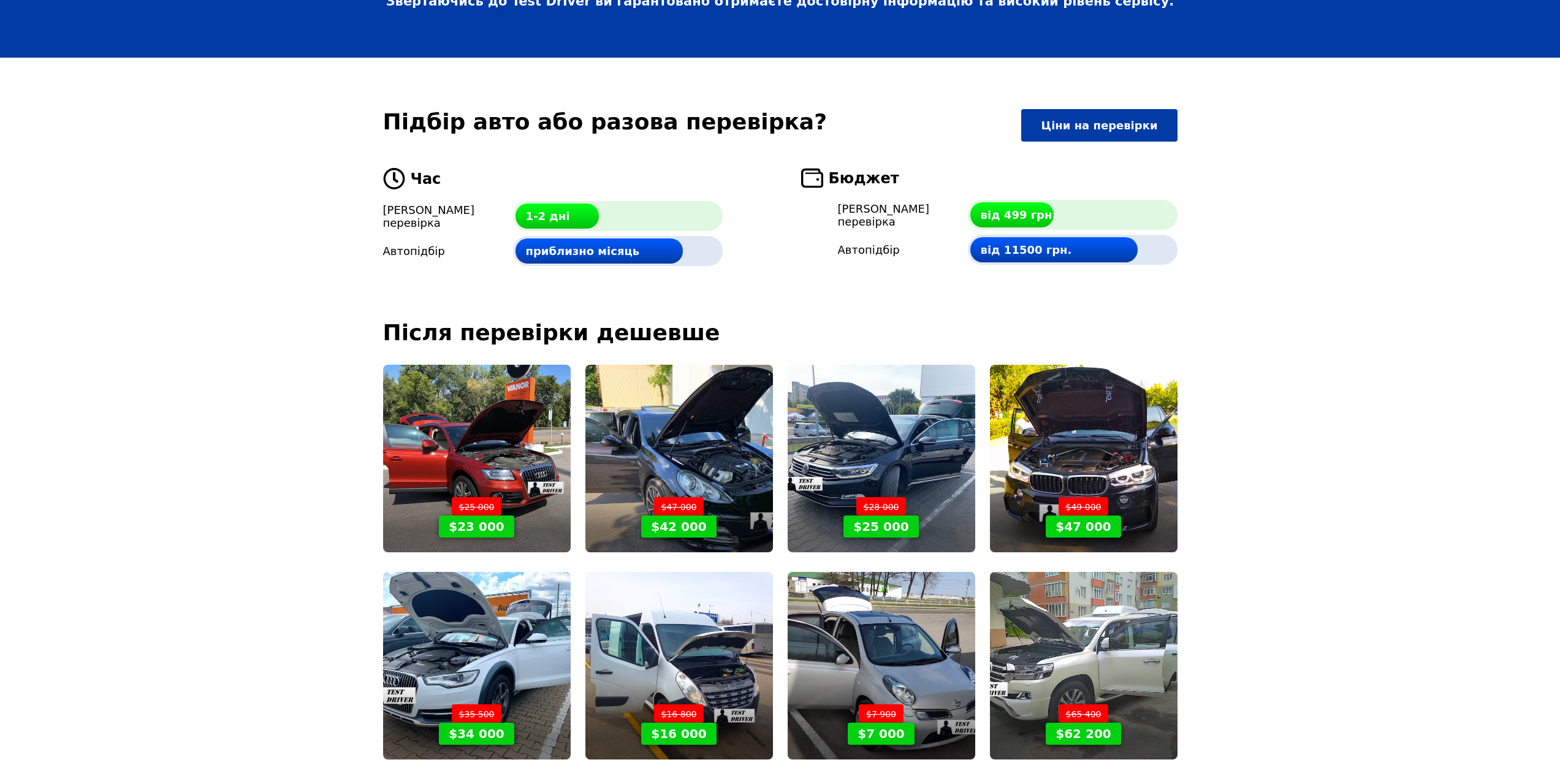
click at [1087, 385] on div "$49 000 $47 000" at bounding box center [1084, 459] width 188 height 188
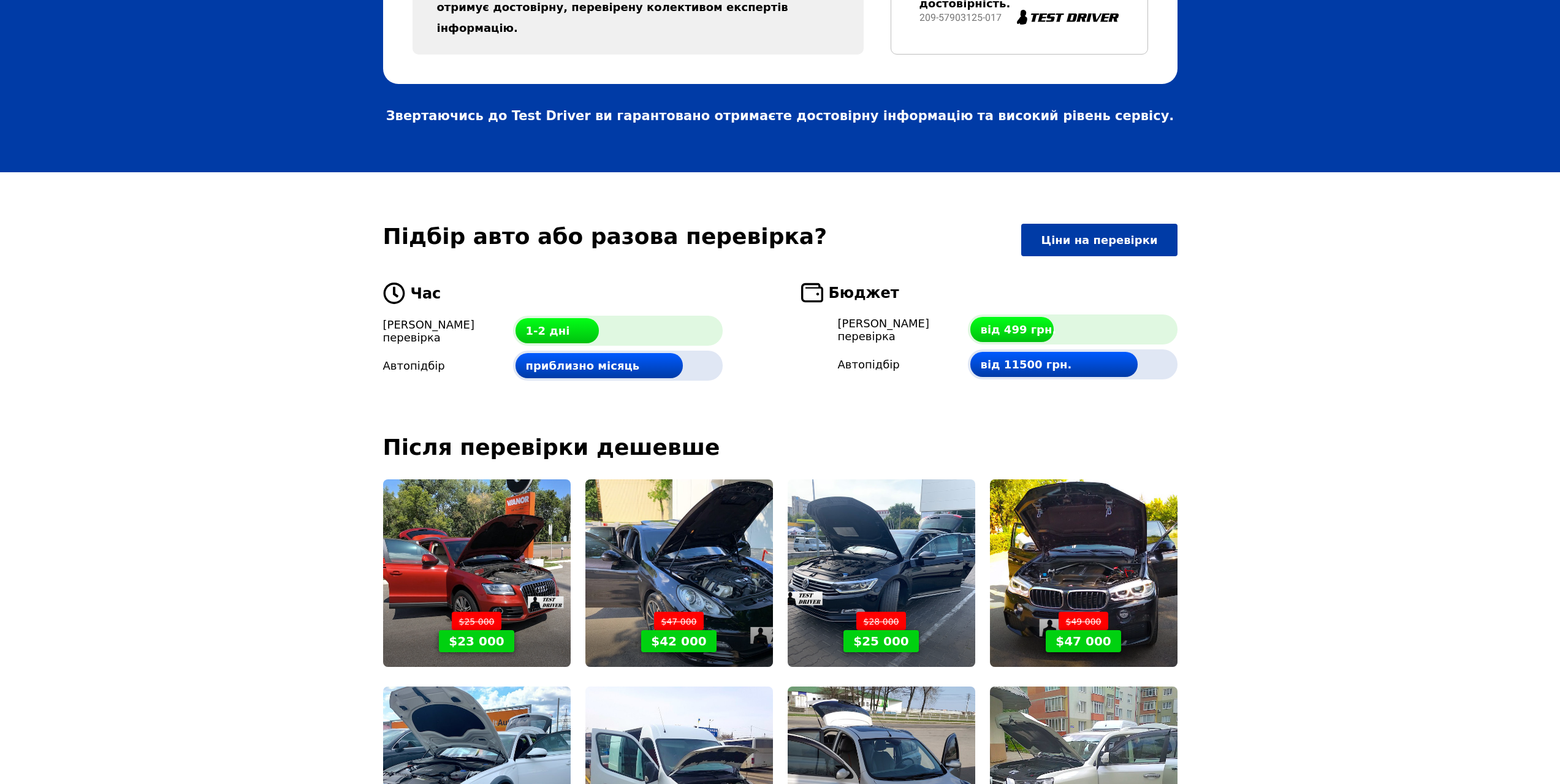
scroll to position [2696, 0]
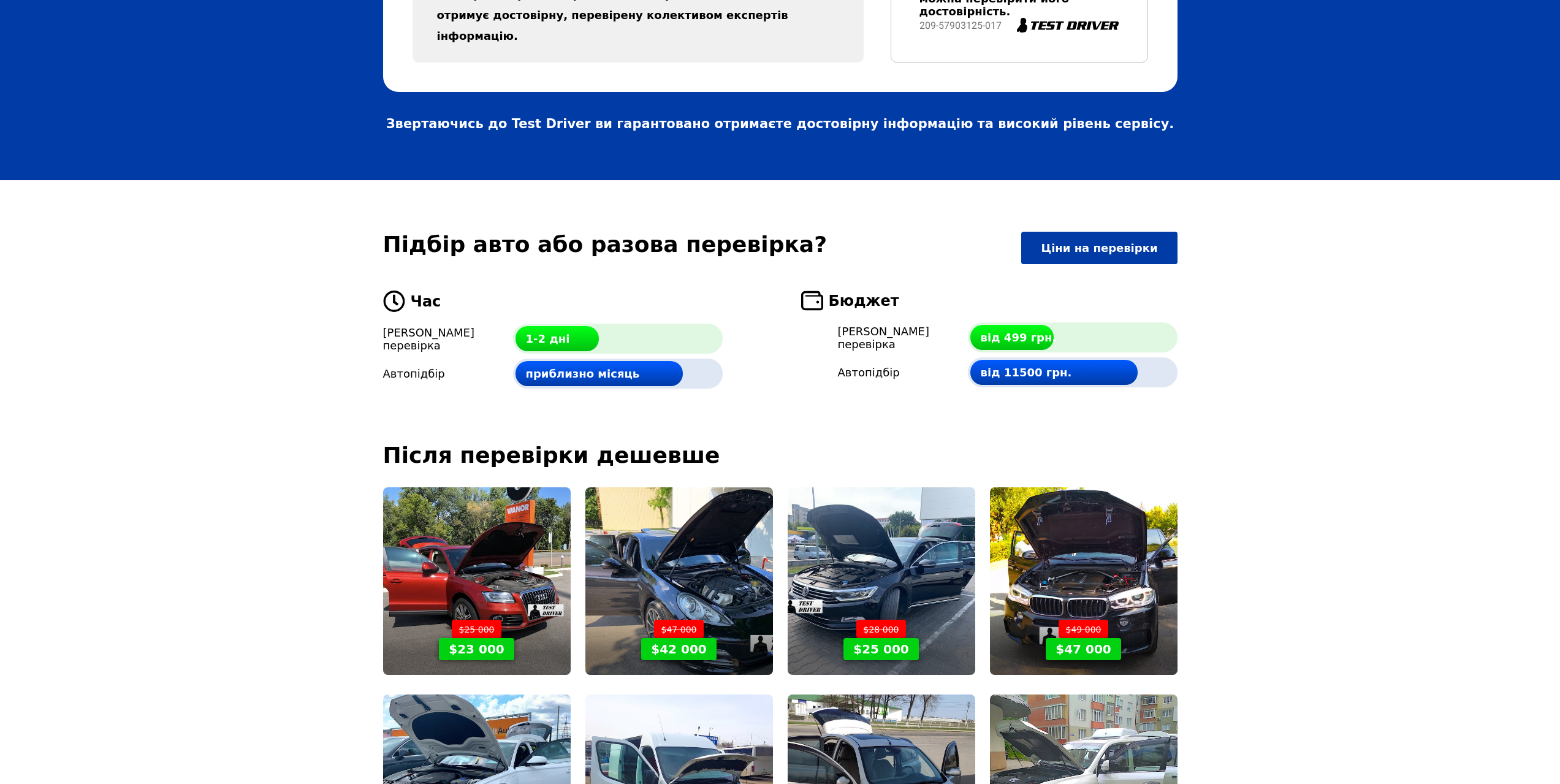
click at [640, 359] on div "приблизно місяць" at bounding box center [618, 373] width 210 height 30
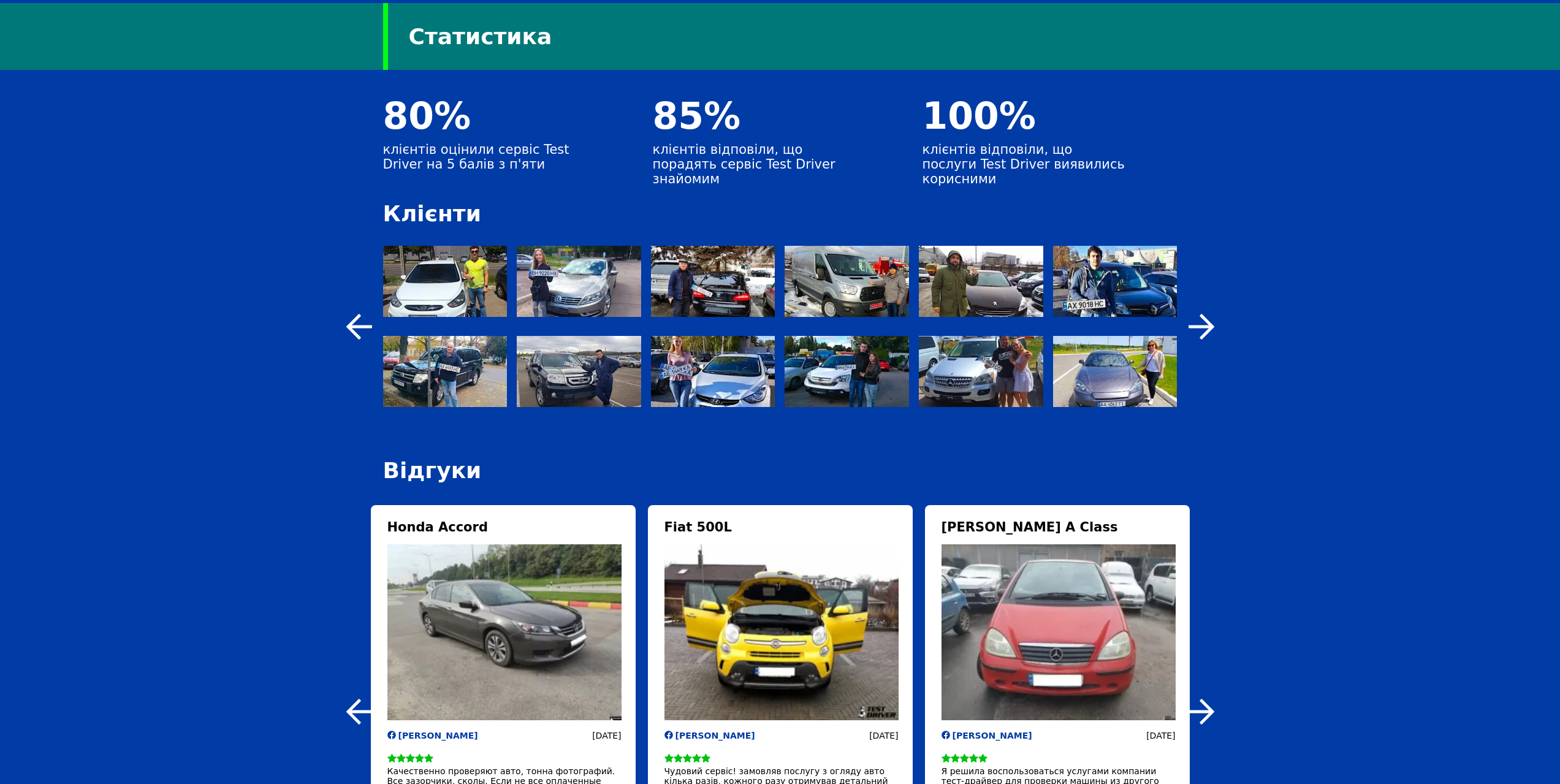
scroll to position [4106, 0]
